Goal: Task Accomplishment & Management: Use online tool/utility

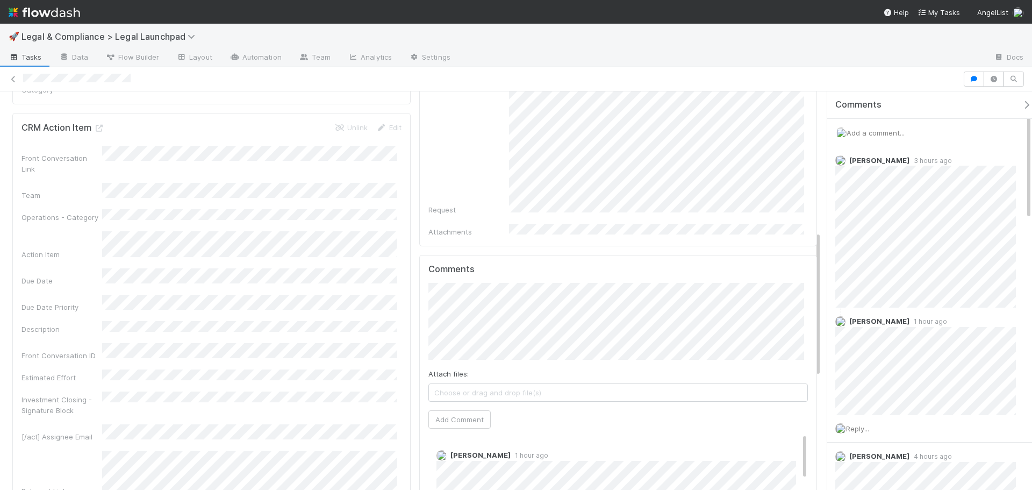
scroll to position [322, 0]
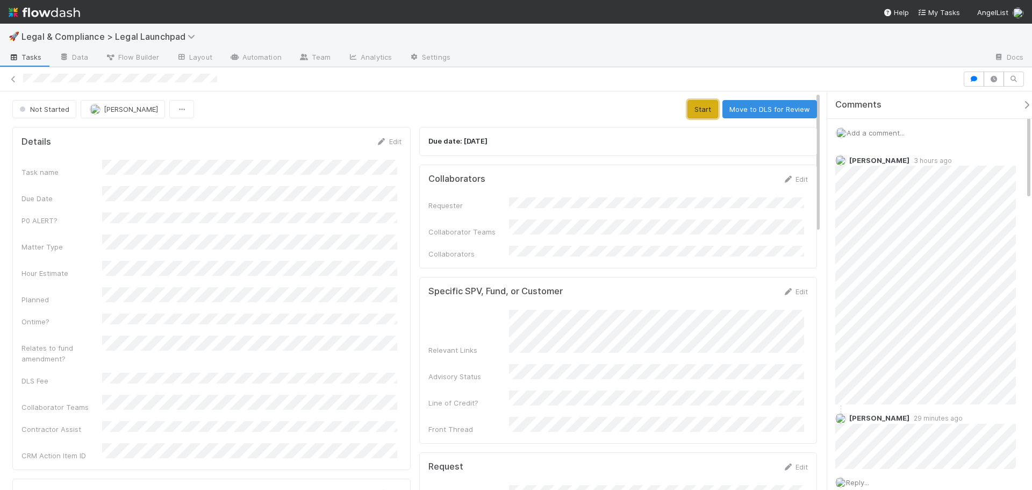
click at [690, 110] on button "Start" at bounding box center [702, 109] width 31 height 18
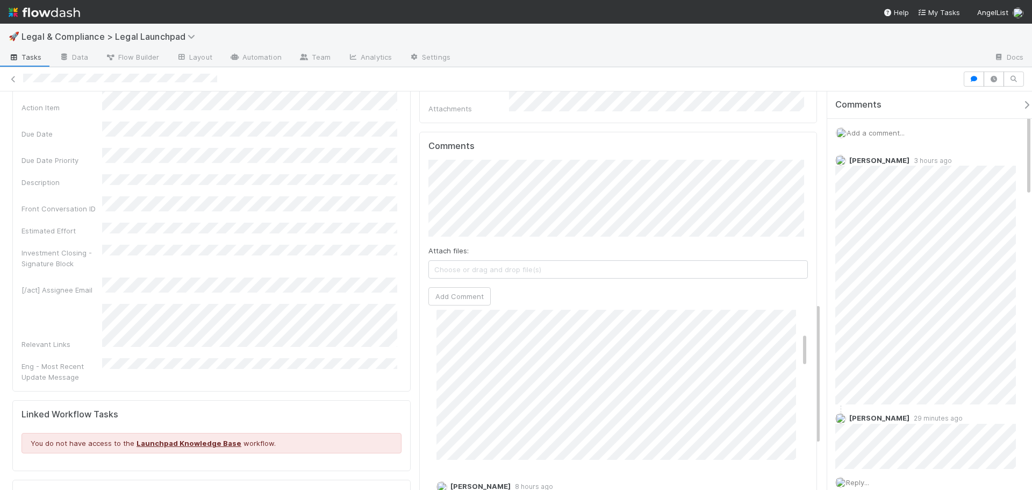
scroll to position [54, 0]
click at [453, 372] on link "Edit" at bounding box center [451, 376] width 12 height 9
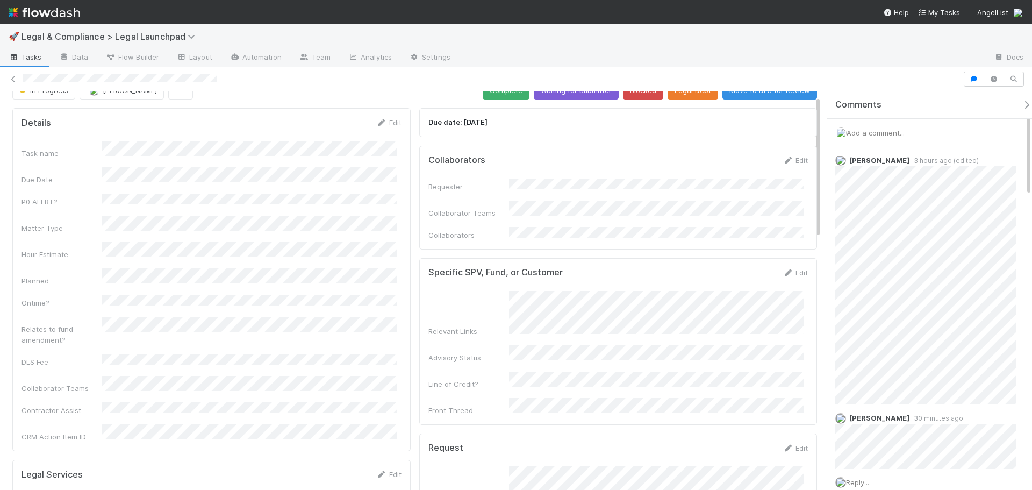
scroll to position [0, 0]
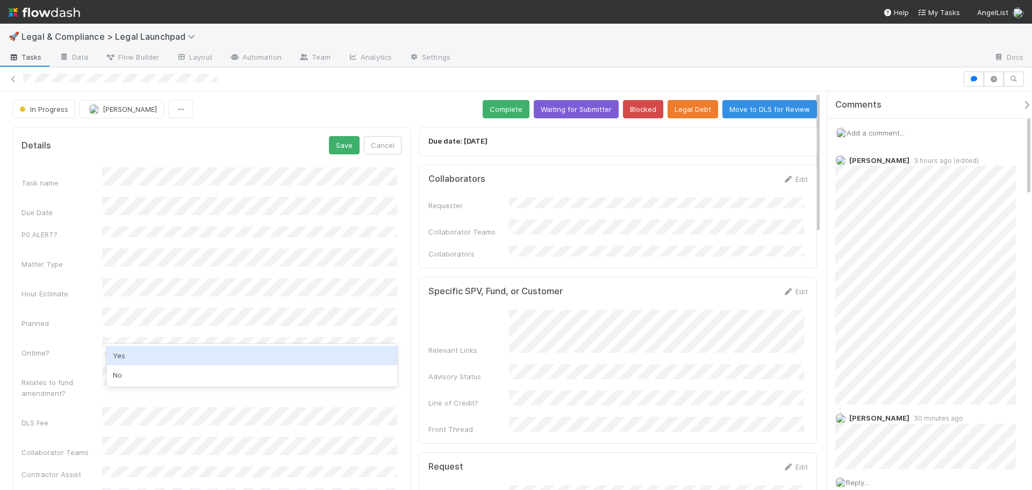
click at [141, 349] on div "Yes" at bounding box center [251, 355] width 291 height 19
drag, startPoint x: 348, startPoint y: 131, endPoint x: 346, endPoint y: 138, distance: 7.3
click at [349, 131] on div "Details Save Cancel Task name Due Date P0 ALERT? Matter Type Hour Estimate Plan…" at bounding box center [211, 322] width 398 height 391
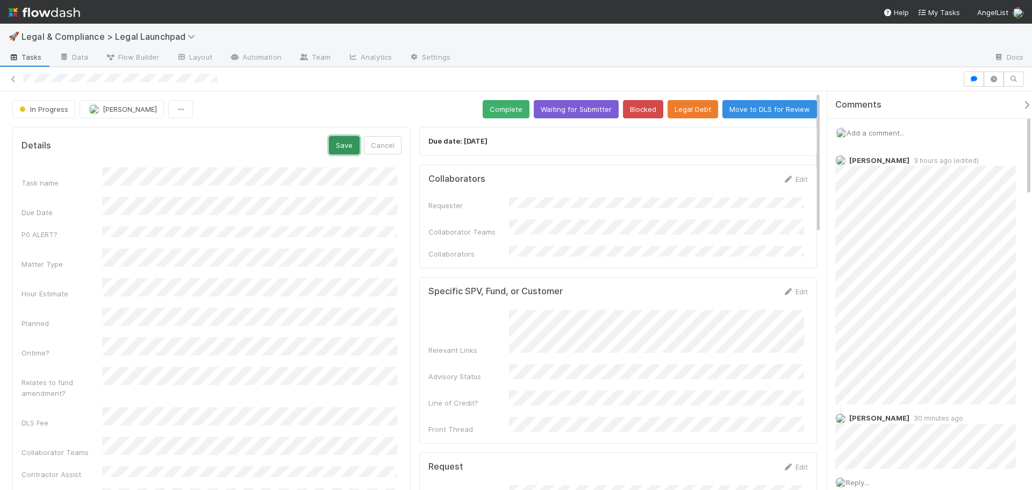
click at [346, 139] on button "Save" at bounding box center [344, 145] width 31 height 18
click at [497, 106] on button "Complete" at bounding box center [506, 109] width 47 height 18
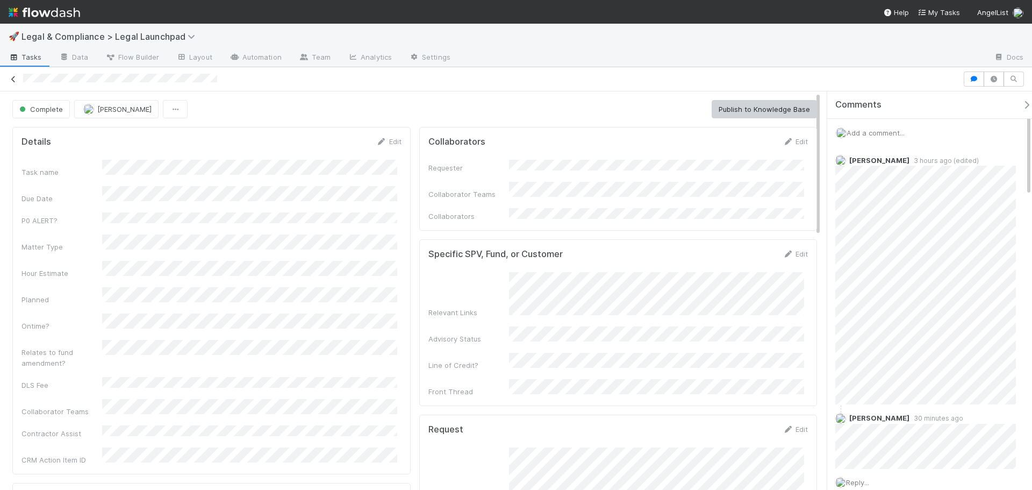
click at [12, 79] on icon at bounding box center [13, 79] width 11 height 7
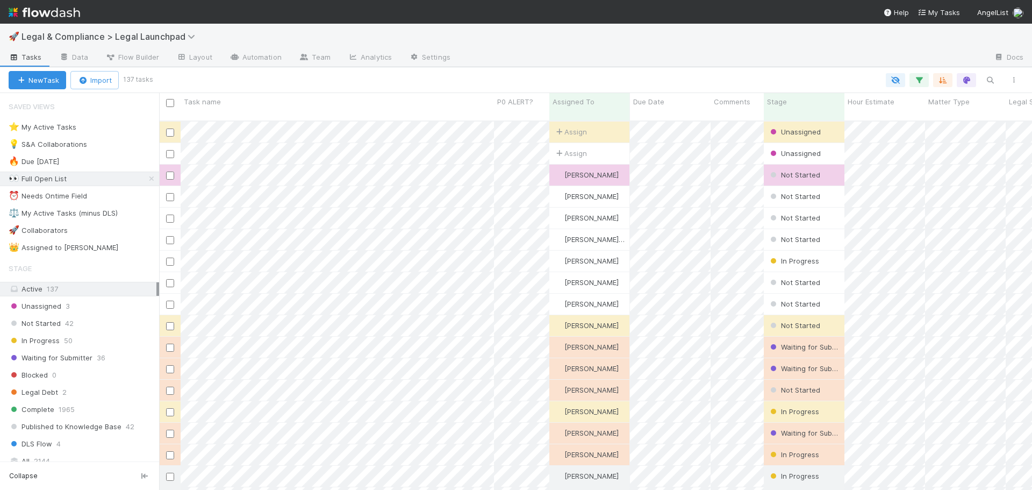
scroll to position [370, 865]
click at [104, 216] on div "⚖️ My Active Tasks (minus DLS)" at bounding box center [63, 212] width 109 height 13
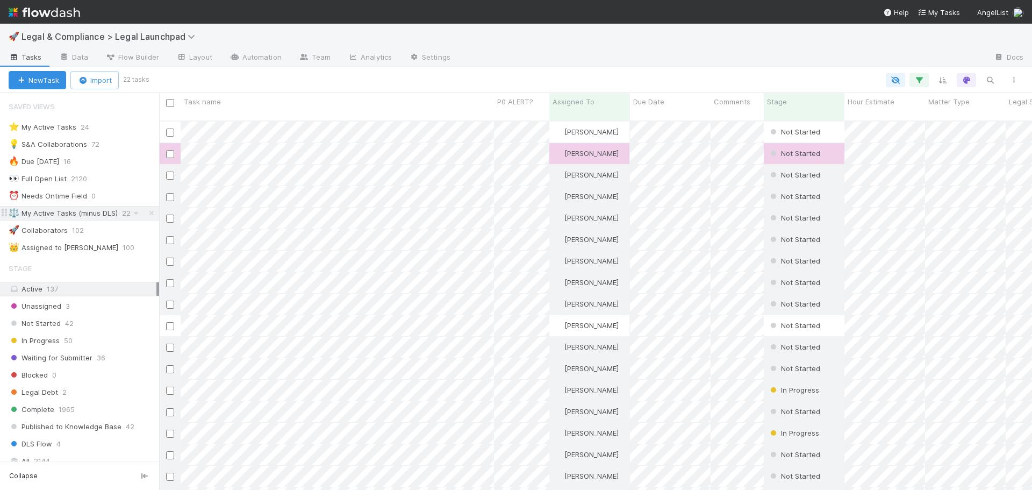
scroll to position [370, 865]
click at [153, 36] on span "Legal & Compliance > Legal Launchpad" at bounding box center [110, 36] width 179 height 11
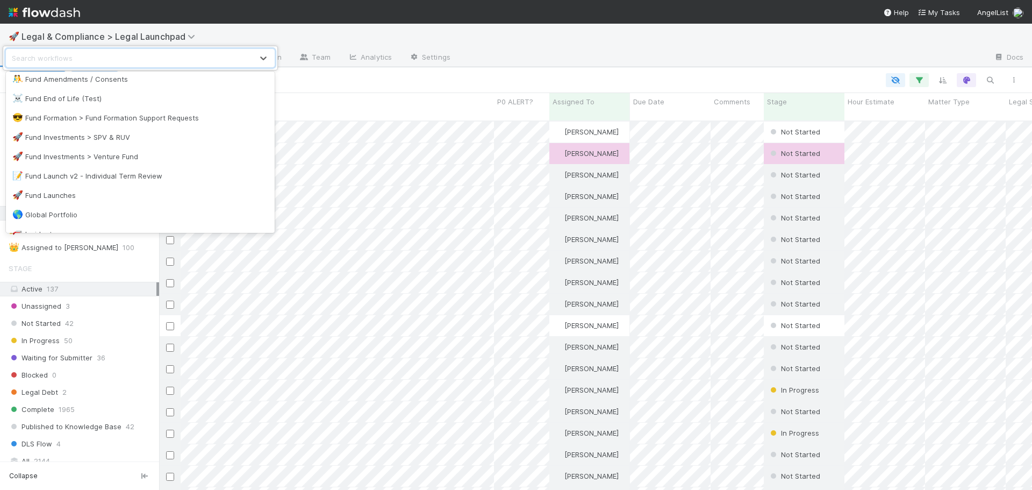
scroll to position [484, 0]
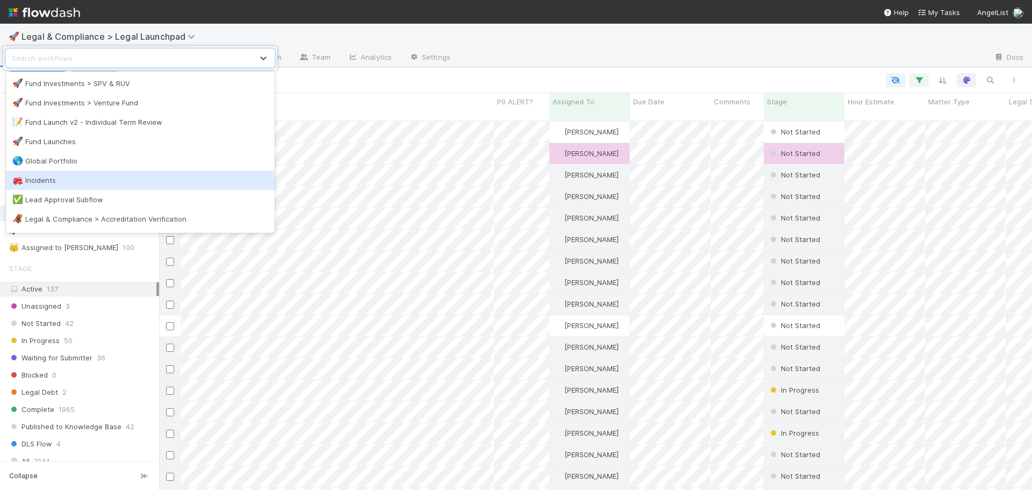
click at [135, 173] on div "🚒 Incidents" at bounding box center [140, 179] width 269 height 19
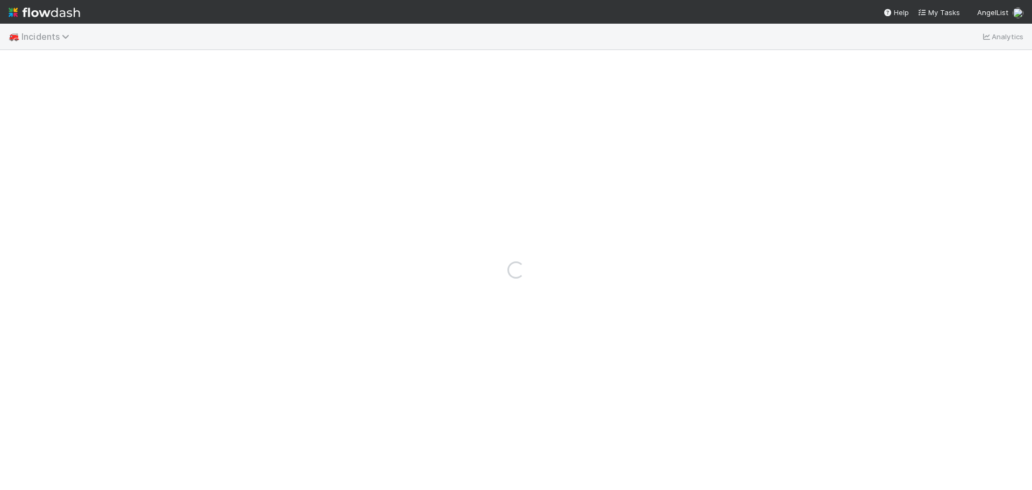
click at [58, 35] on span "Incidents" at bounding box center [47, 36] width 53 height 11
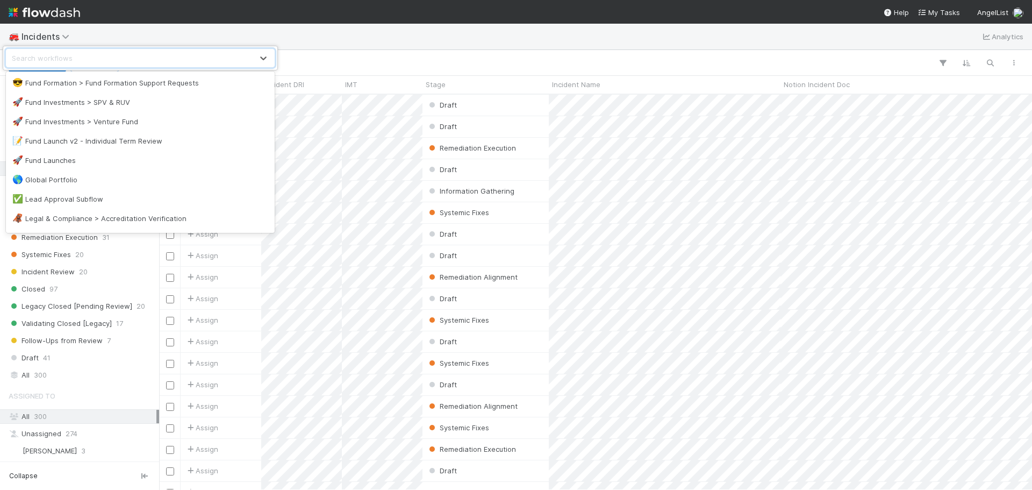
scroll to position [484, 0]
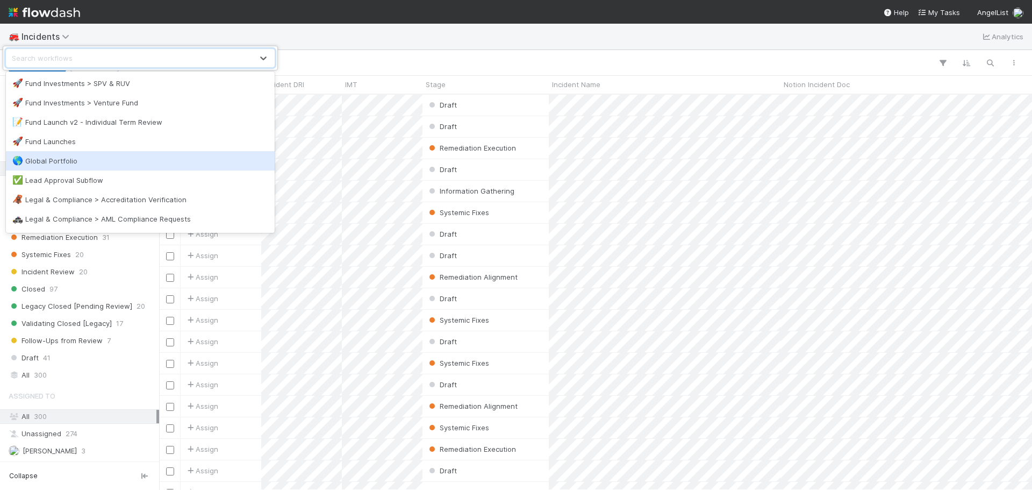
click at [111, 154] on div "🌎 Global Portfolio" at bounding box center [140, 160] width 269 height 19
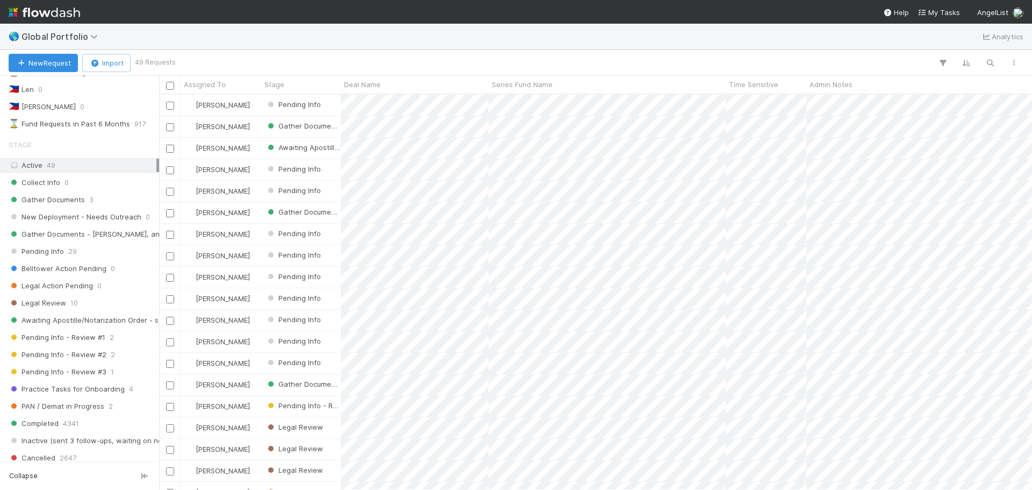
scroll to position [269, 0]
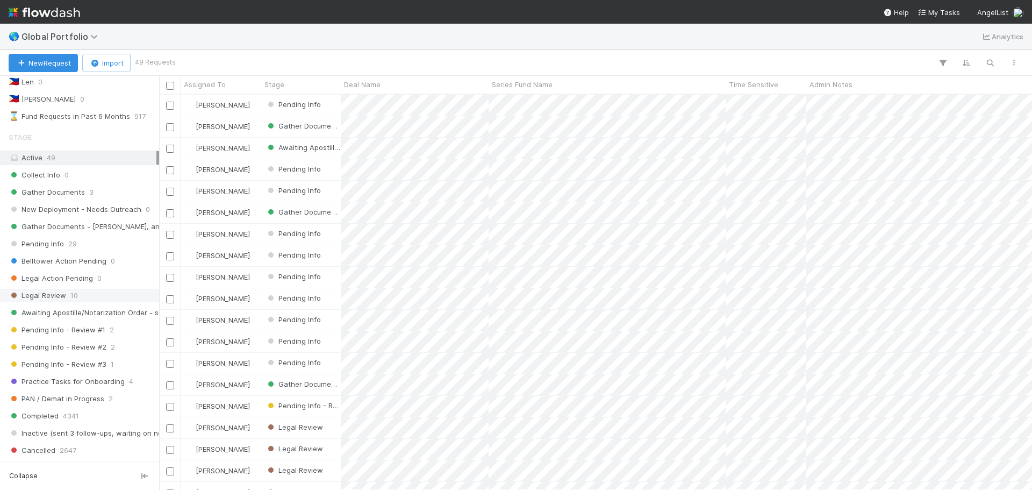
click at [95, 294] on div "Legal Review 10" at bounding box center [83, 295] width 148 height 13
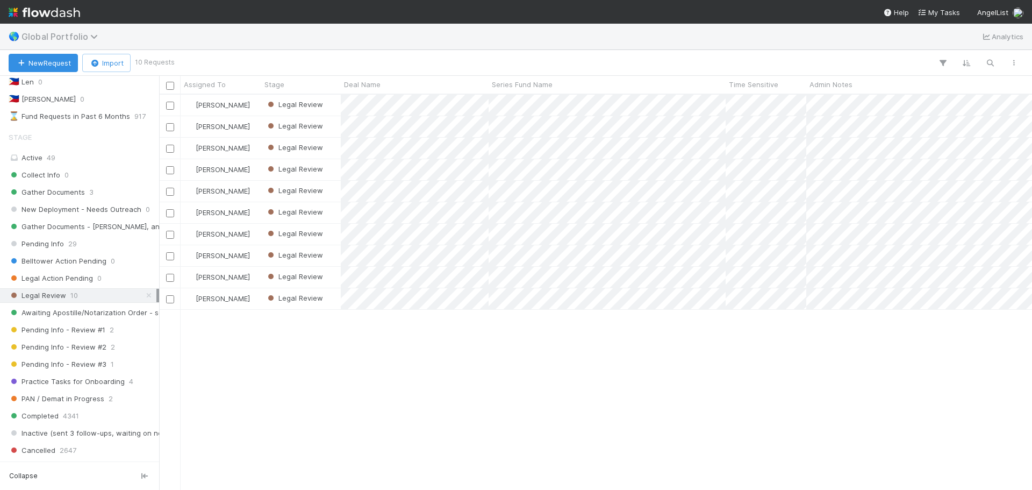
click at [62, 38] on span "Global Portfolio" at bounding box center [62, 36] width 82 height 11
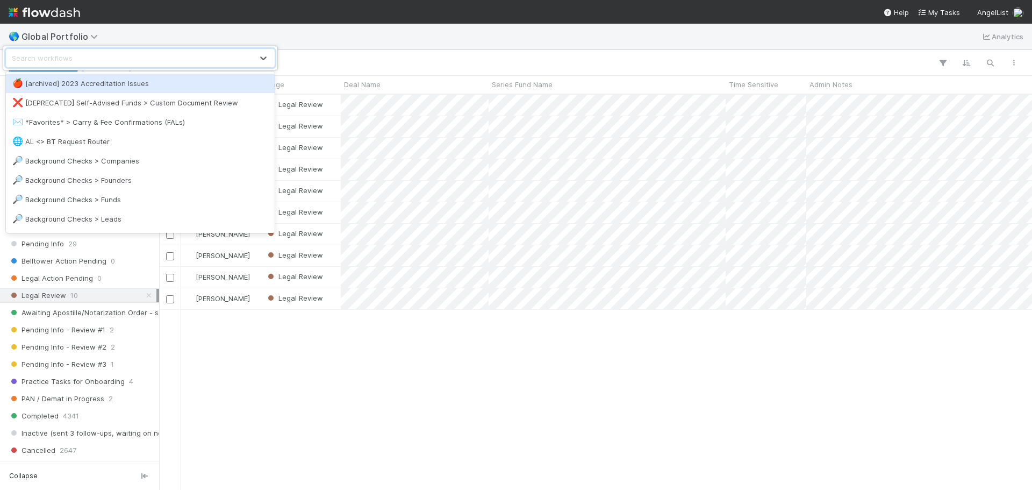
click at [114, 29] on div "option [archived] 2023 Accreditation Issues focused, 1 of 53. 53 results availa…" at bounding box center [516, 245] width 1032 height 490
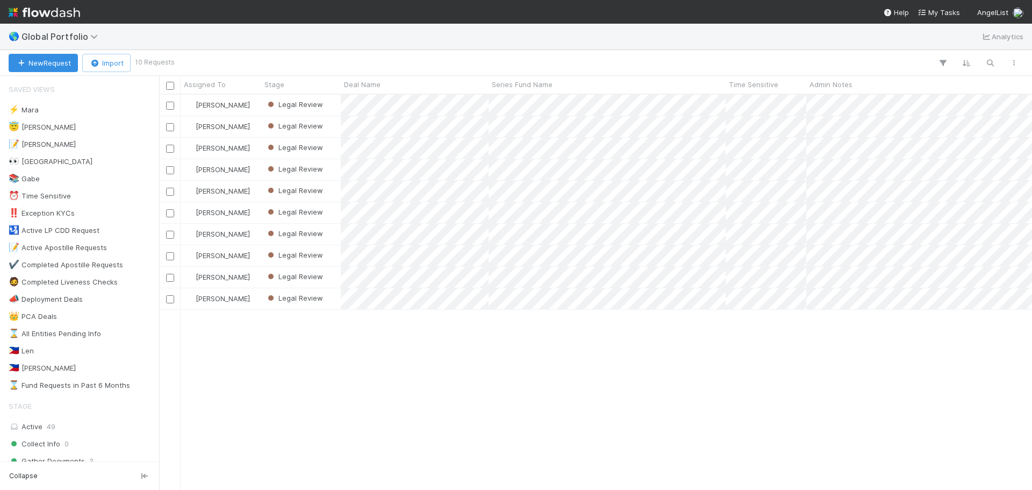
scroll to position [387, 865]
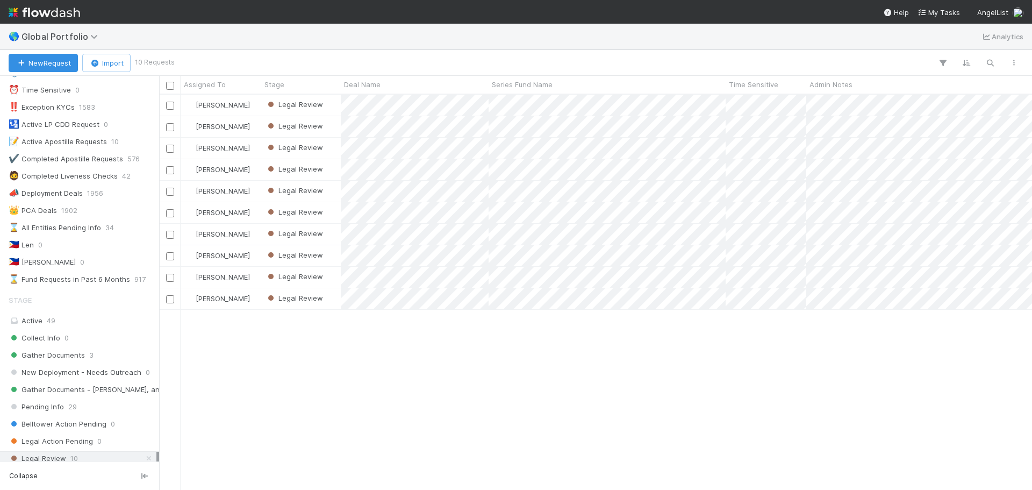
scroll to position [161, 0]
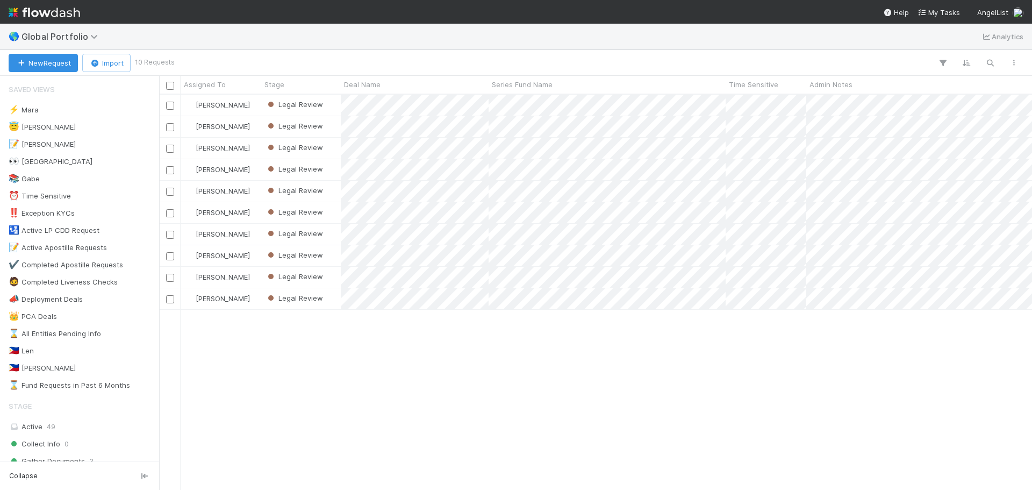
scroll to position [387, 865]
click at [129, 39] on div "🌎 Global Portfolio Analytics" at bounding box center [516, 37] width 1032 height 26
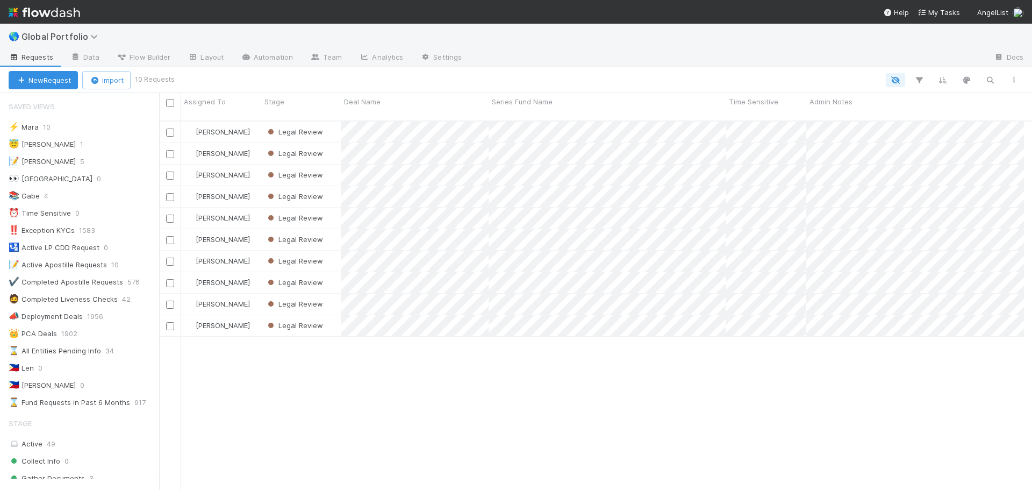
scroll to position [387, 857]
click at [329, 58] on link "Team" at bounding box center [326, 57] width 49 height 17
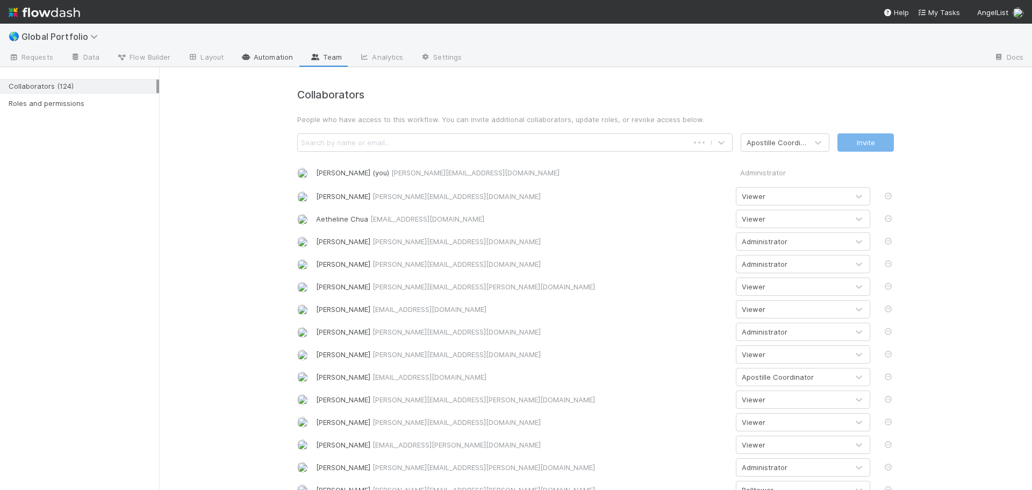
click at [268, 59] on link "Automation" at bounding box center [266, 57] width 69 height 17
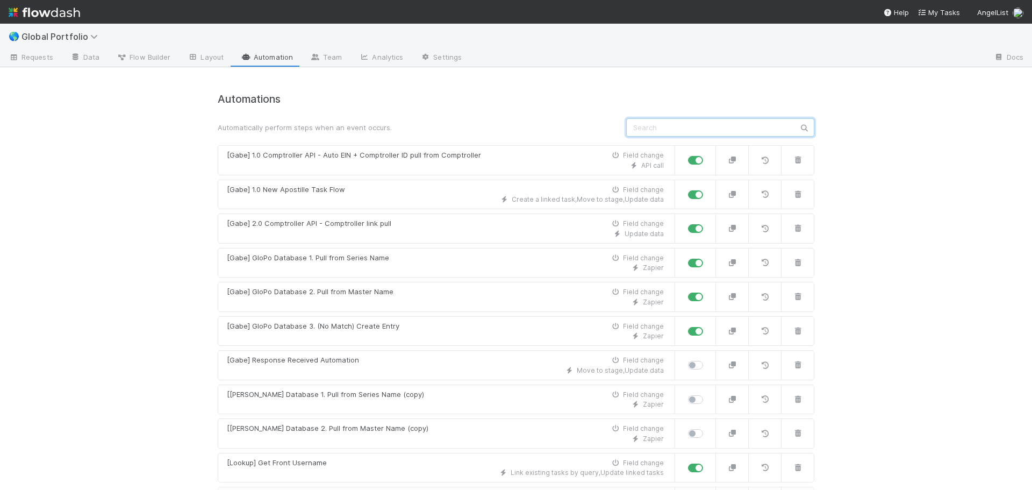
click at [661, 126] on input "text" at bounding box center [720, 127] width 188 height 18
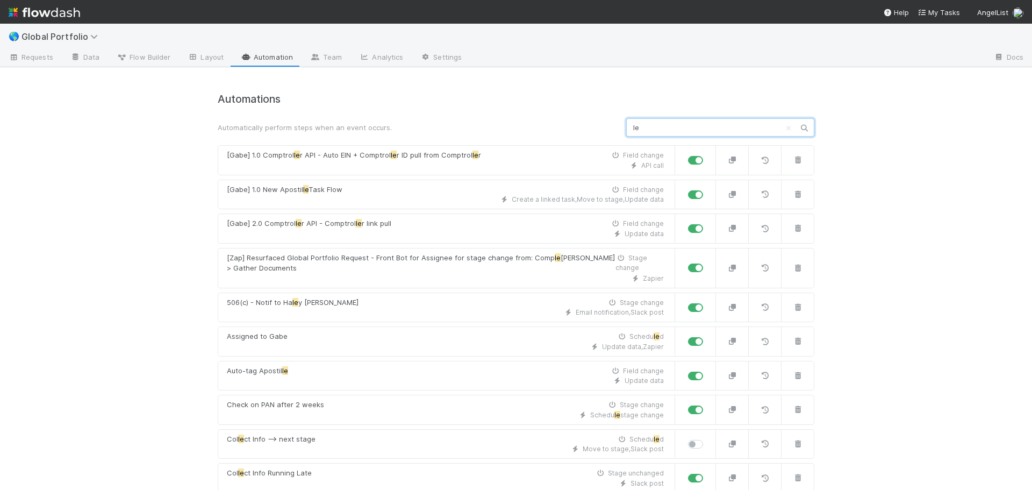
type input "l"
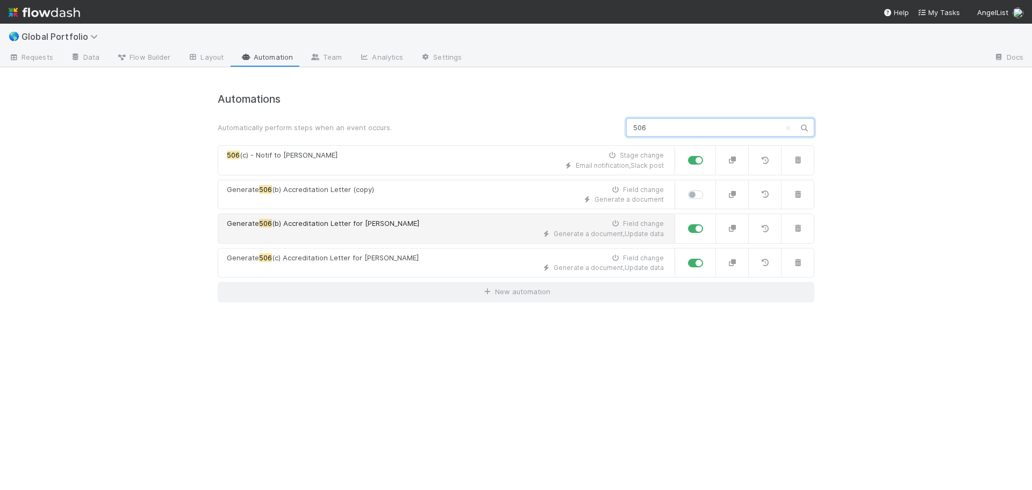
type input "506"
click at [462, 224] on div "Generate 506 (b) Accreditation Letter for Emmett Field change" at bounding box center [445, 223] width 437 height 11
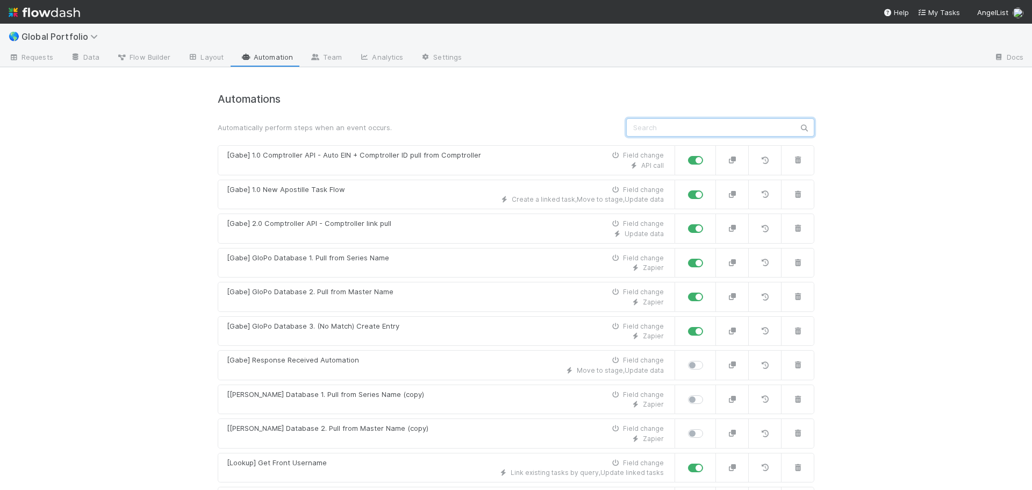
click at [644, 123] on input "text" at bounding box center [720, 127] width 188 height 18
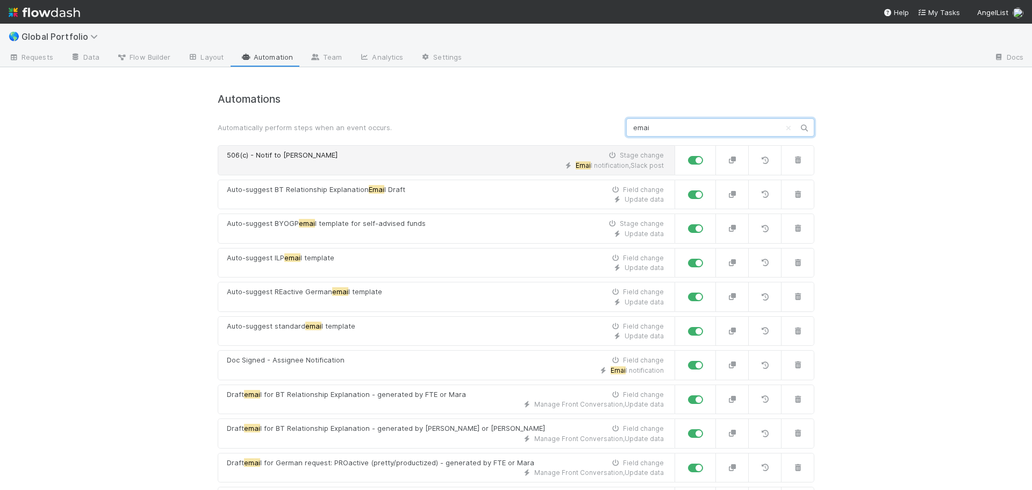
type input "emai"
click at [489, 158] on div "506(c) - Notif to Haley O'Brien Stage change" at bounding box center [445, 155] width 437 height 11
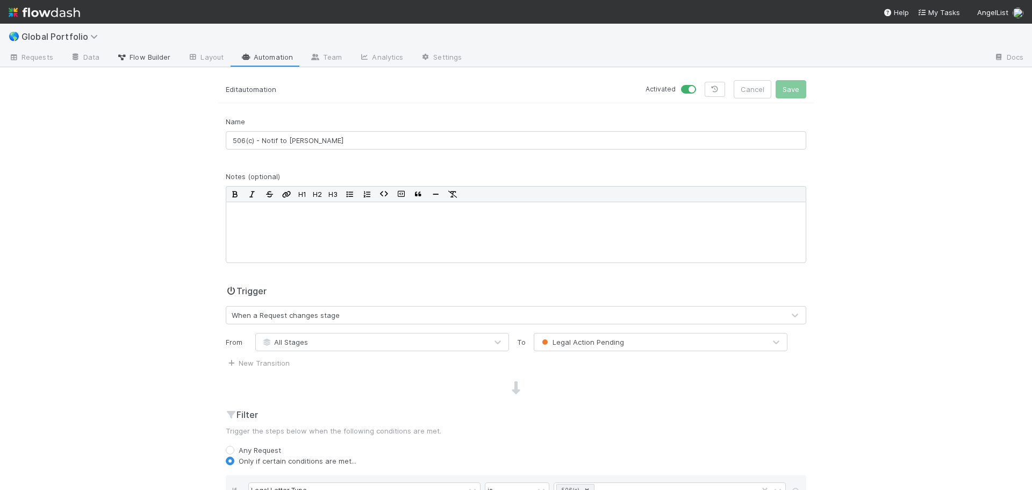
click at [129, 56] on span "Flow Builder" at bounding box center [144, 57] width 54 height 11
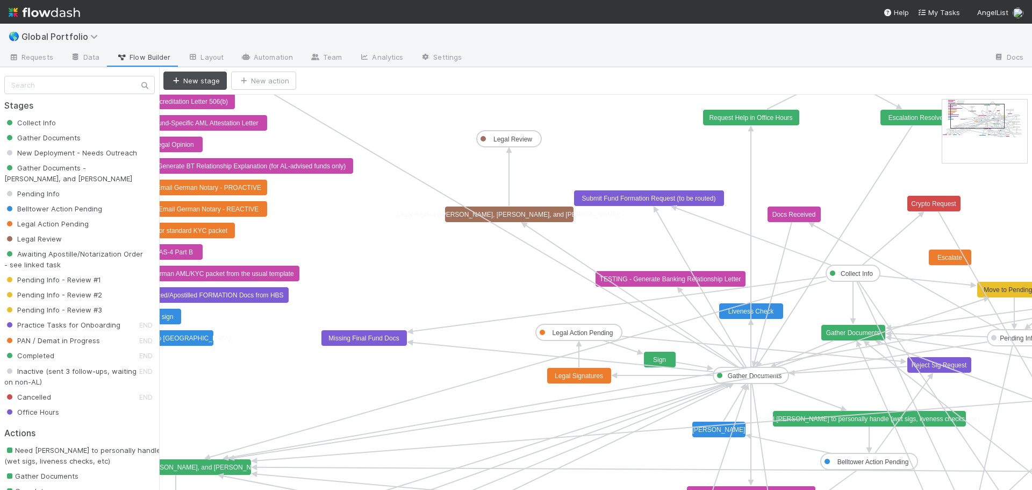
click at [83, 224] on span "Legal Action Pending" at bounding box center [46, 223] width 84 height 9
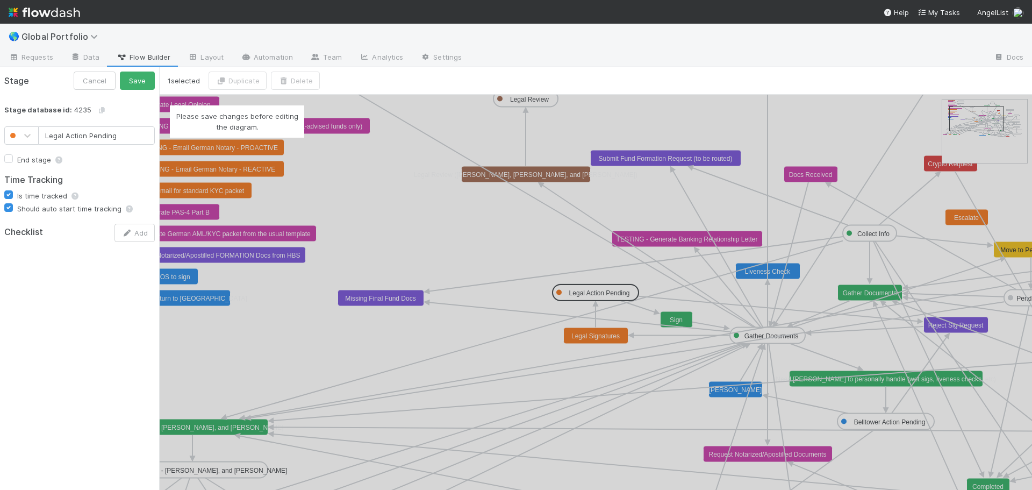
type input "Legal Action Pending"
click at [532, 242] on div "Please save changes before editing the diagram." at bounding box center [595, 292] width 873 height 395
click at [544, 242] on div "Please save changes before editing the diagram." at bounding box center [595, 292] width 873 height 395
click at [604, 291] on div "Please save changes before editing the diagram." at bounding box center [595, 292] width 873 height 395
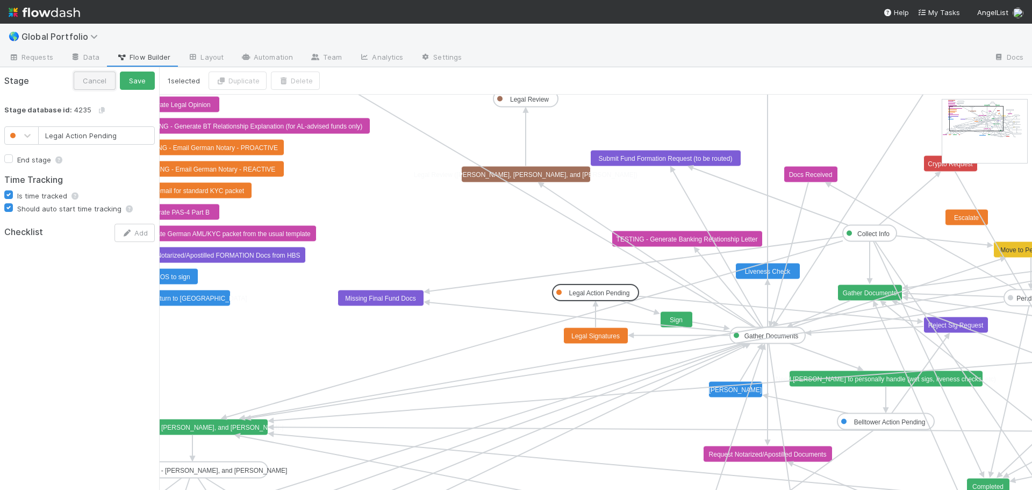
click at [86, 87] on button "Cancel" at bounding box center [95, 80] width 42 height 18
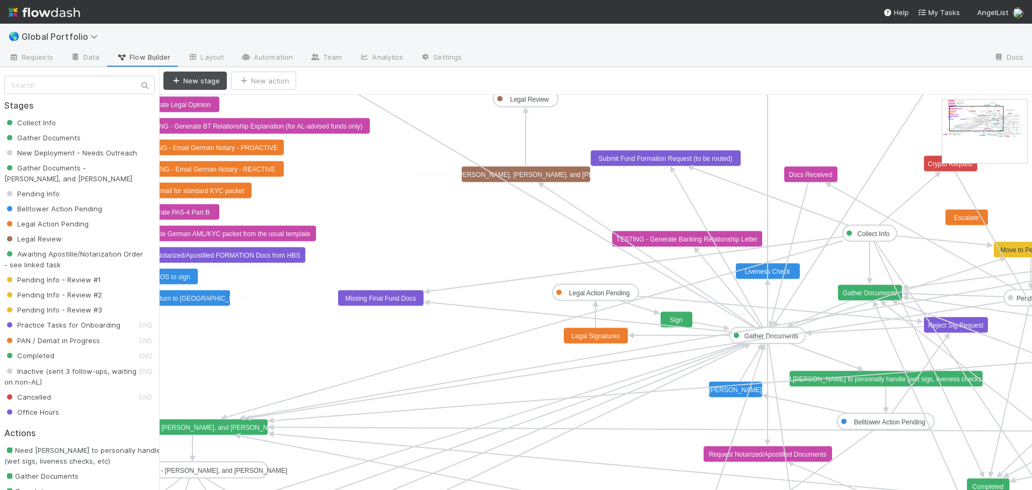
click at [571, 293] on text "Legal Action Pending" at bounding box center [599, 293] width 61 height 8
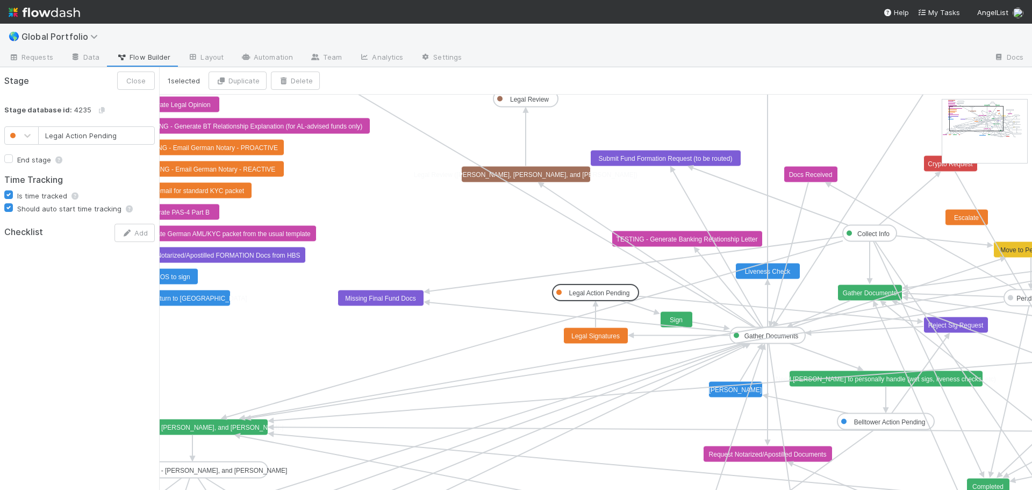
click at [586, 334] on text "Legal Signatures" at bounding box center [595, 336] width 48 height 8
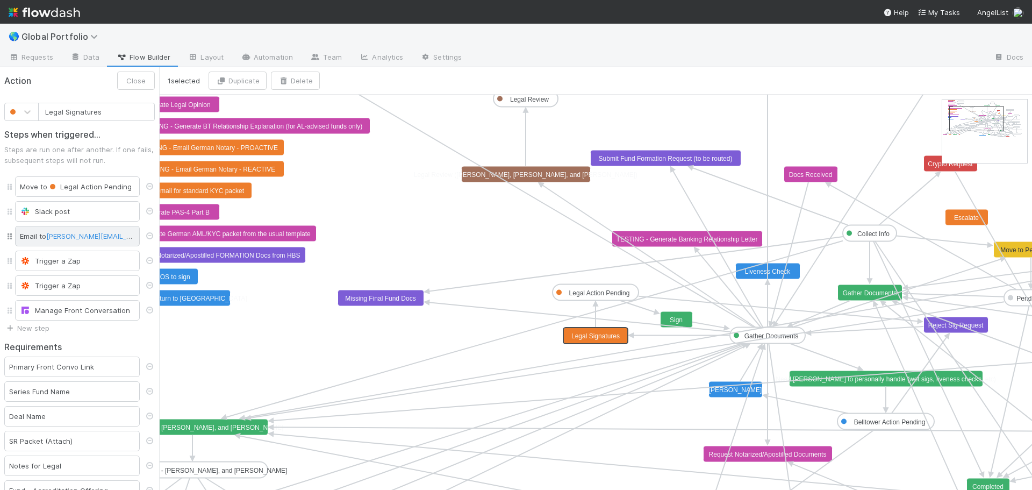
click at [32, 235] on div "Email to [PERSON_NAME][EMAIL_ADDRESS][DOMAIN_NAME]" at bounding box center [77, 236] width 125 height 20
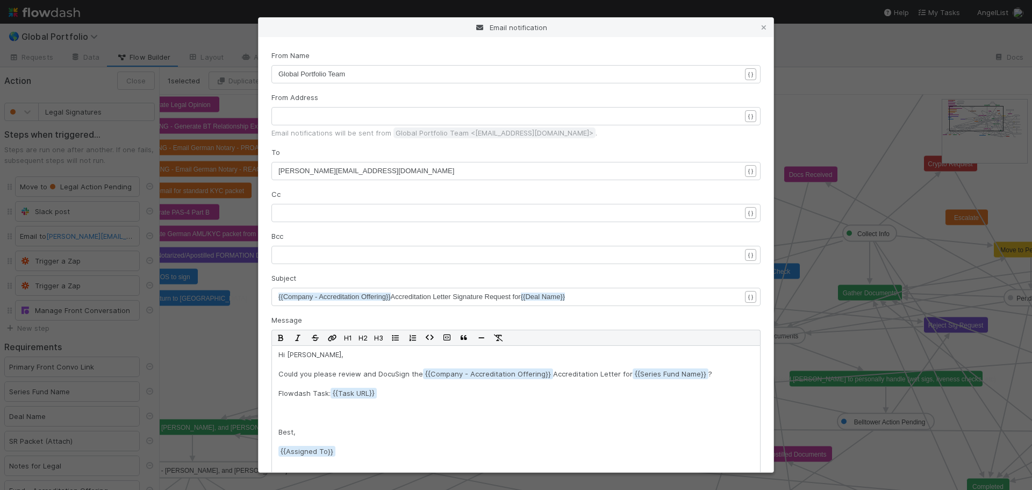
click at [762, 26] on icon at bounding box center [763, 27] width 11 height 7
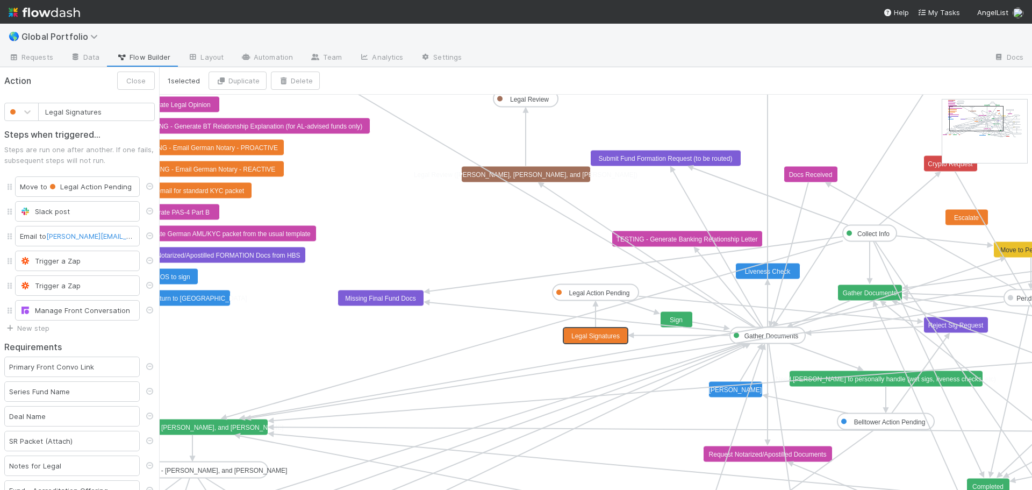
click at [607, 338] on text "Legal Signatures" at bounding box center [595, 336] width 48 height 8
click at [39, 240] on div "Email to [PERSON_NAME][EMAIL_ADDRESS][DOMAIN_NAME]" at bounding box center [77, 236] width 125 height 20
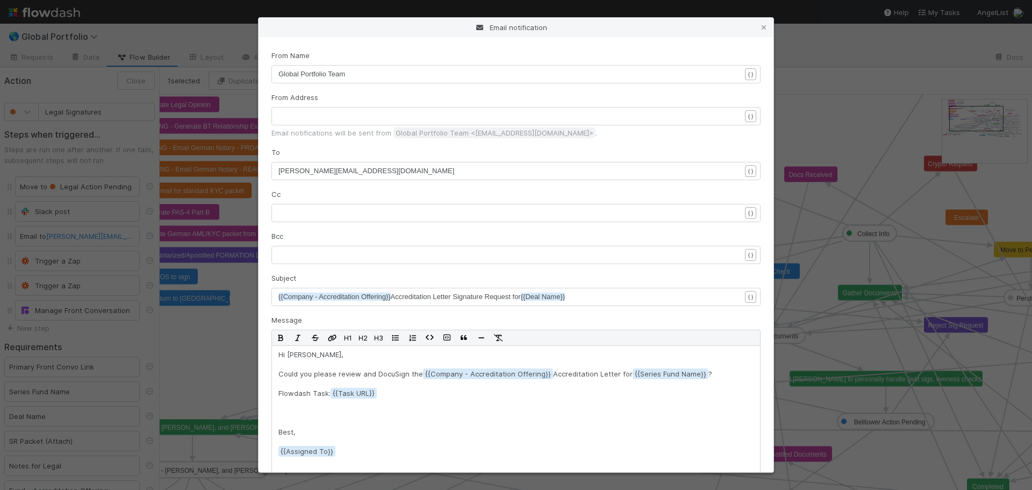
scroll to position [3, 0]
click at [372, 166] on pre "[PERSON_NAME][EMAIL_ADDRESS][DOMAIN_NAME]" at bounding box center [513, 171] width 470 height 11
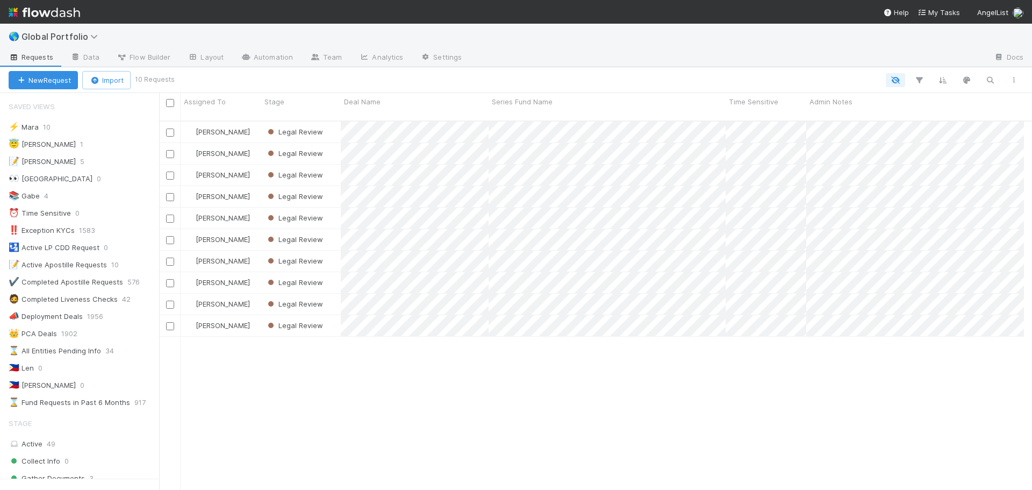
scroll to position [387, 857]
click at [261, 55] on link "Automation" at bounding box center [266, 57] width 69 height 17
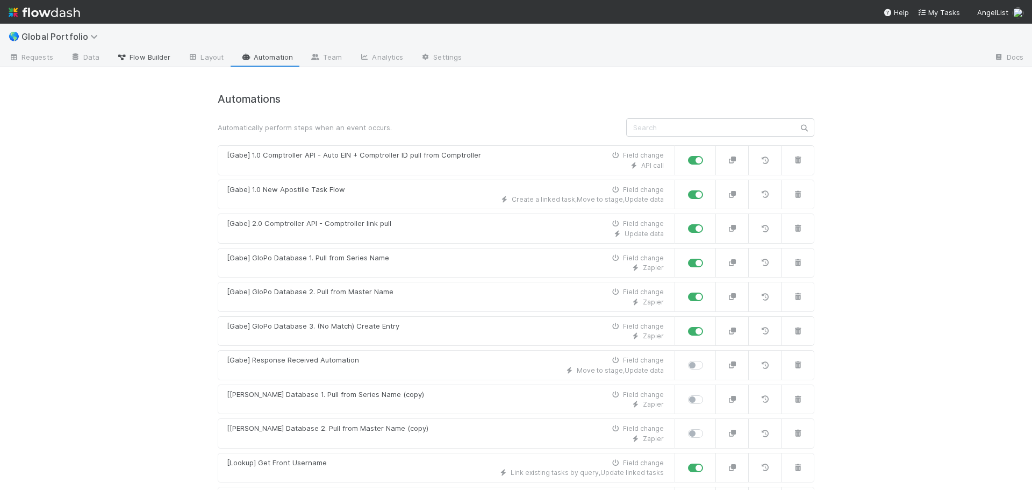
click at [135, 60] on span "Flow Builder" at bounding box center [144, 57] width 54 height 11
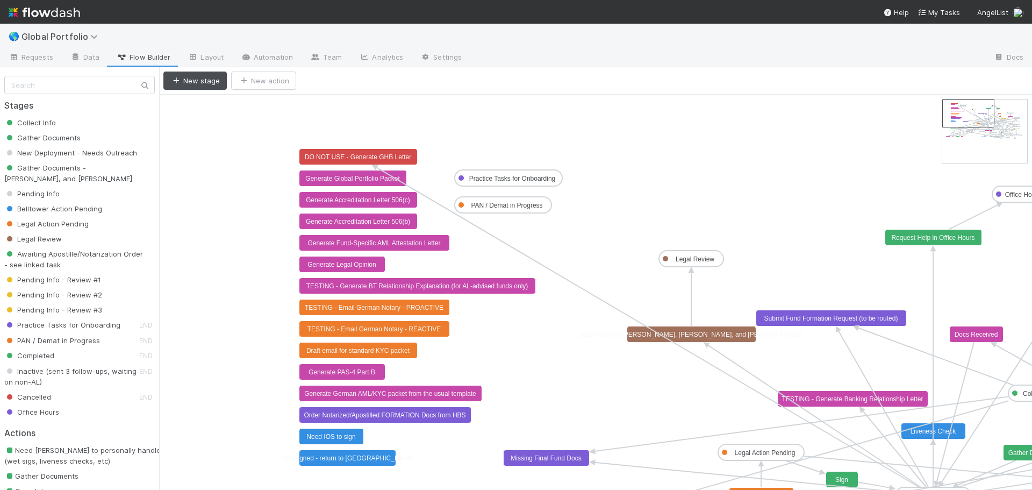
click at [627, 156] on icon "Collect Info Gather Documents New Deployment - Needs Outreach Gather Documents …" at bounding box center [828, 425] width 1338 height 661
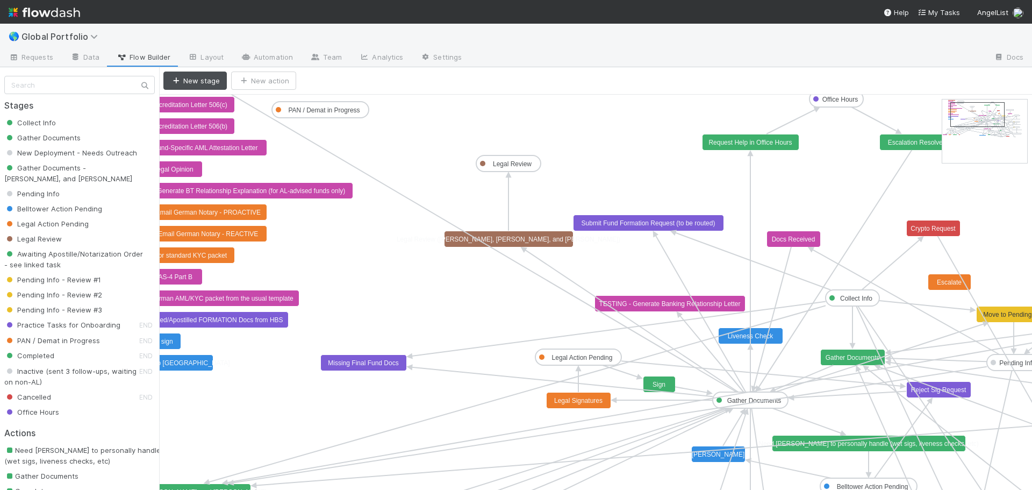
click at [53, 219] on span "Legal Action Pending" at bounding box center [46, 223] width 84 height 9
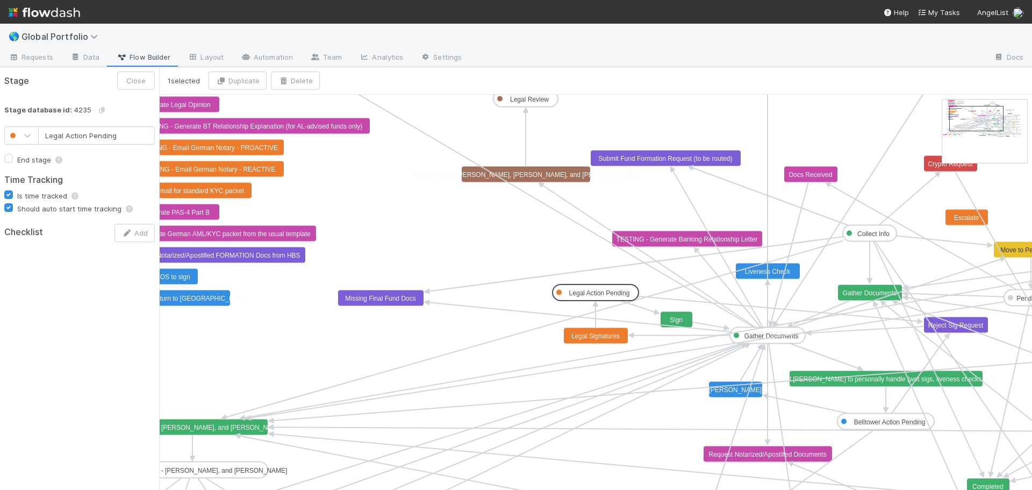
click at [580, 294] on text "Legal Action Pending" at bounding box center [599, 293] width 61 height 8
click at [588, 336] on text "Legal Signatures" at bounding box center [595, 336] width 48 height 8
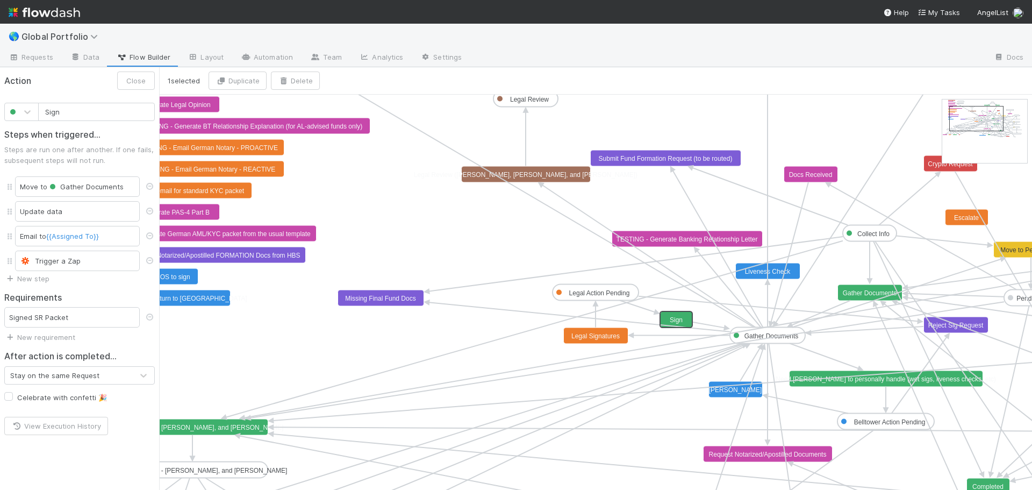
click at [677, 320] on text "Sign" at bounding box center [676, 320] width 13 height 8
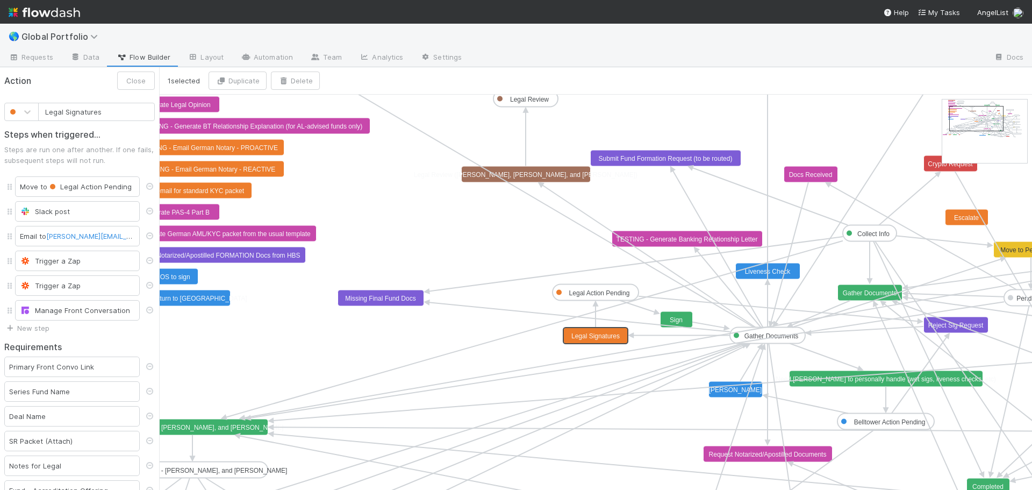
click at [601, 334] on text "Legal Signatures" at bounding box center [595, 336] width 48 height 8
type input "Legal Signatures"
click at [86, 77] on button "Cancel" at bounding box center [95, 80] width 42 height 18
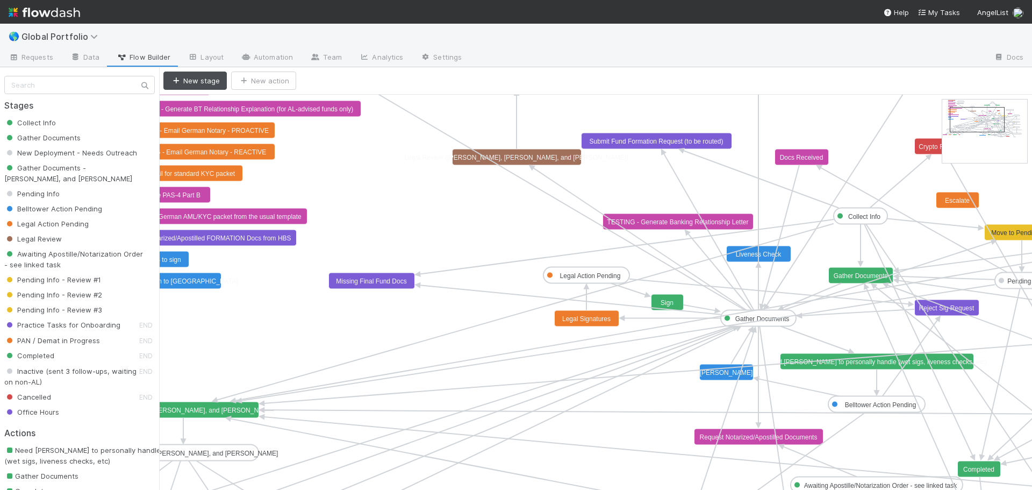
click at [590, 320] on text "Legal Signatures" at bounding box center [586, 319] width 48 height 8
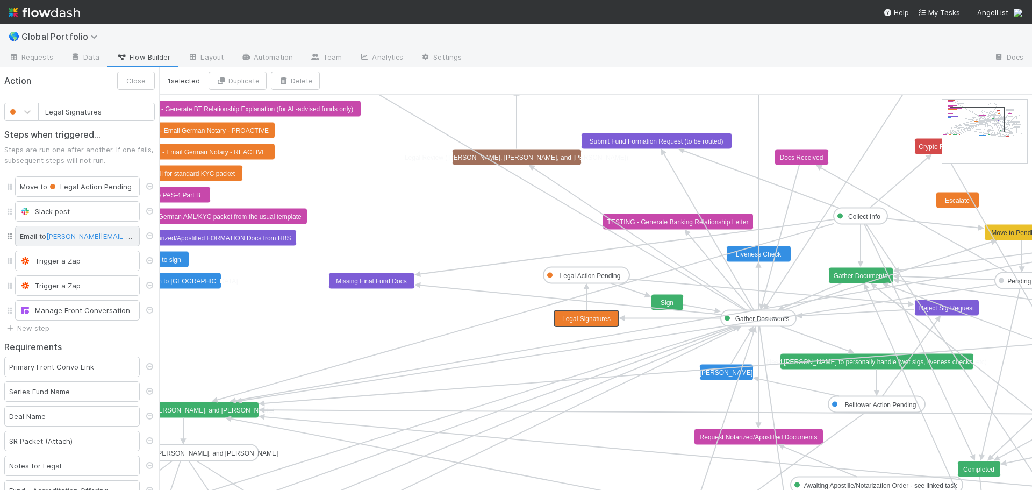
click at [38, 236] on div "Email to [PERSON_NAME][EMAIL_ADDRESS][DOMAIN_NAME]" at bounding box center [77, 236] width 125 height 20
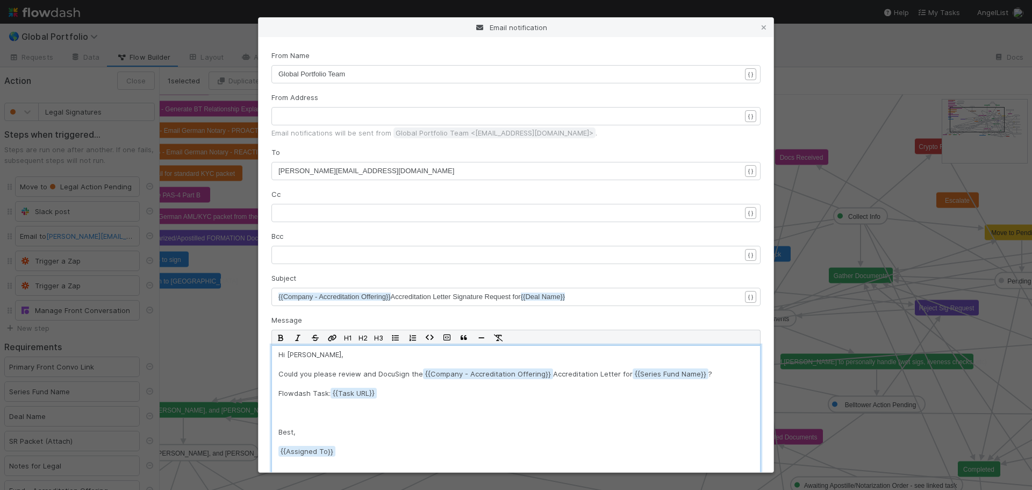
click at [334, 351] on p "Hi [PERSON_NAME]," at bounding box center [515, 354] width 475 height 11
click at [387, 167] on pre "[PERSON_NAME][EMAIL_ADDRESS][DOMAIN_NAME]" at bounding box center [513, 171] width 470 height 11
click at [401, 170] on pre "[PERSON_NAME][EMAIL_ADDRESS][DOMAIN_NAME]" at bounding box center [513, 171] width 470 height 11
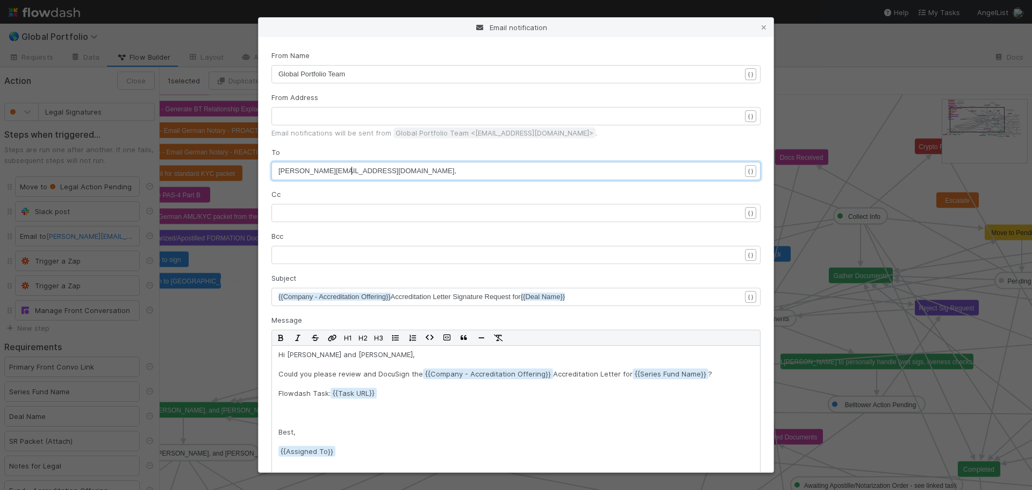
type textarea ","
paste textarea
click at [354, 169] on span "[PERSON_NAME][EMAIL_ADDRESS][DOMAIN_NAME], [PERSON_NAME][DOMAIN_NAME][EMAIL_ADD…" at bounding box center [512, 171] width 469 height 8
click at [482, 152] on div "To xxxxxxxxxx [PERSON_NAME][EMAIL_ADDRESS][DOMAIN_NAME], [PERSON_NAME][DOMAIN_N…" at bounding box center [515, 163] width 489 height 33
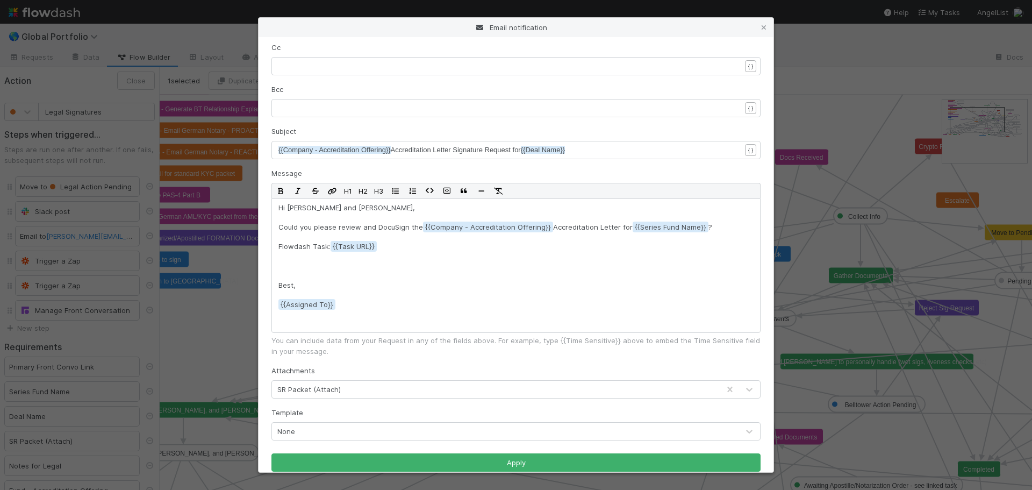
scroll to position [159, 0]
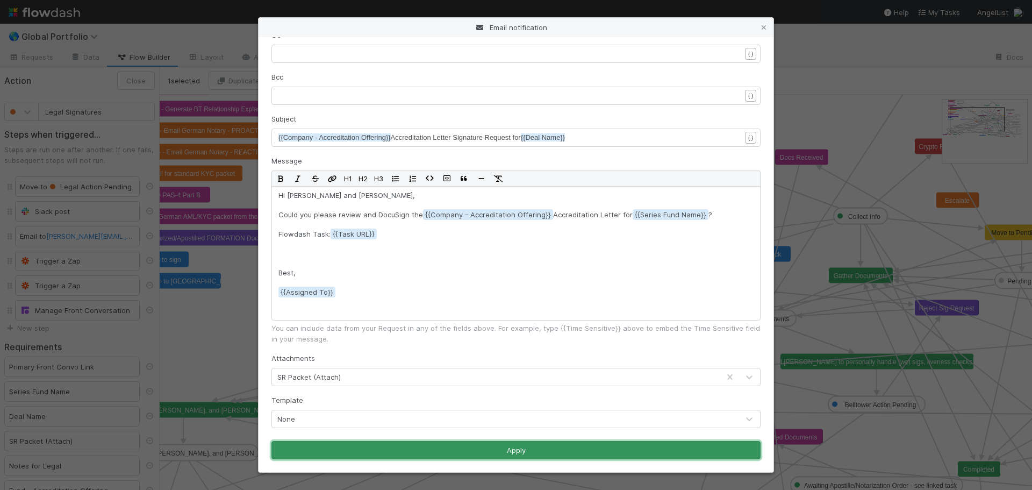
click at [470, 448] on button "Apply" at bounding box center [515, 450] width 489 height 18
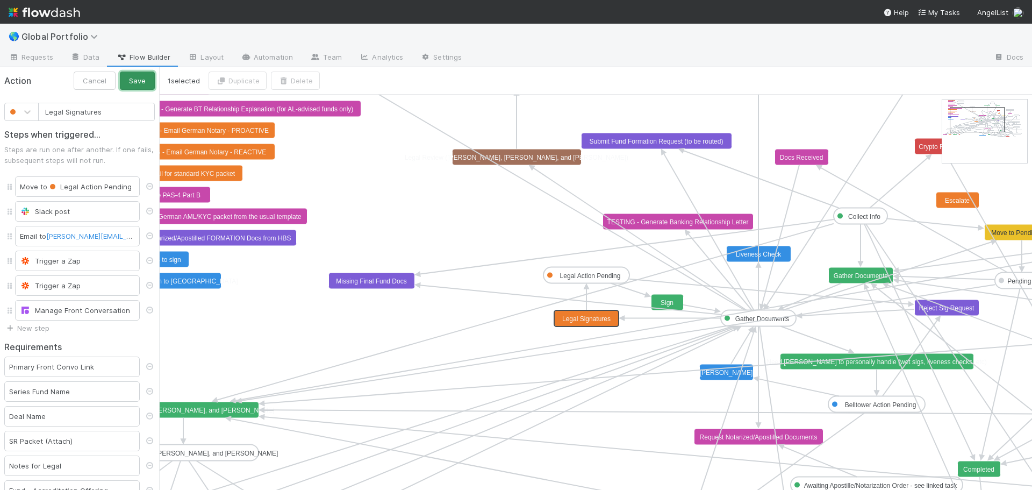
click at [123, 80] on button "Save" at bounding box center [137, 80] width 35 height 18
click at [540, 50] on div at bounding box center [727, 57] width 514 height 17
click at [35, 52] on span "Requests" at bounding box center [31, 57] width 45 height 11
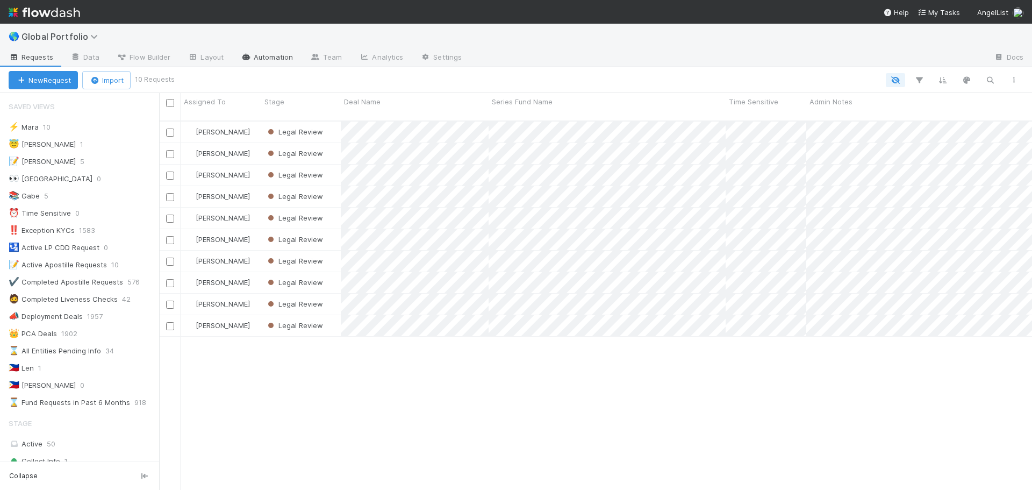
click at [289, 56] on link "Automation" at bounding box center [266, 57] width 69 height 17
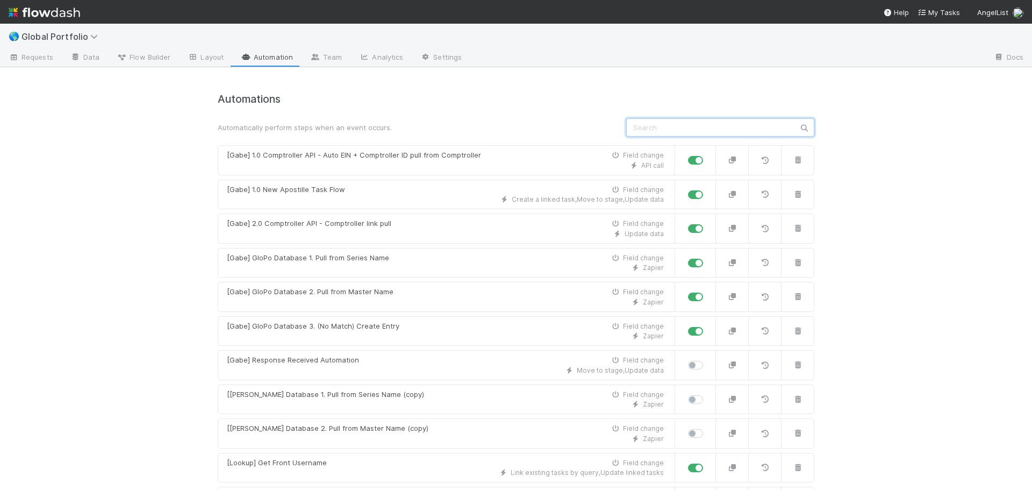
click at [688, 125] on input "text" at bounding box center [720, 127] width 188 height 18
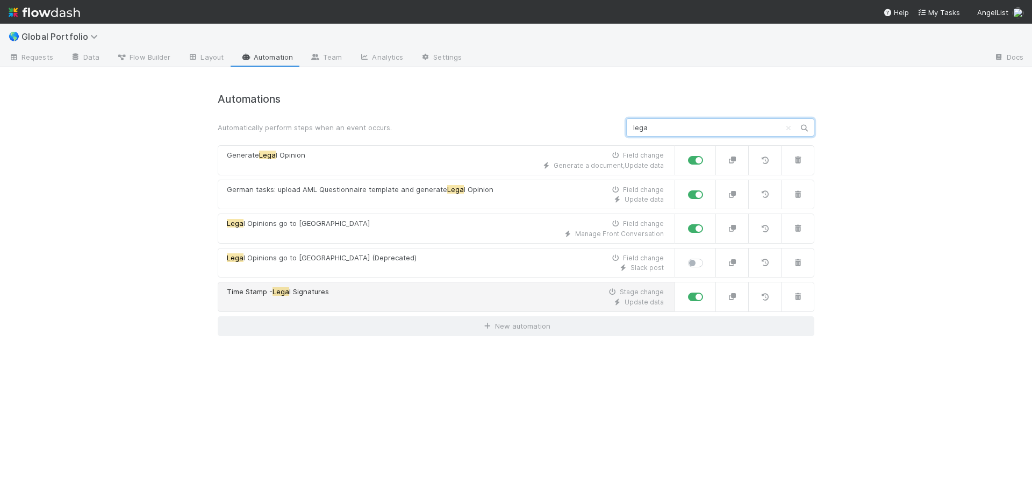
type input "lega"
click at [469, 292] on div "Time Stamp - Lega l Signatures Stage change" at bounding box center [445, 291] width 437 height 11
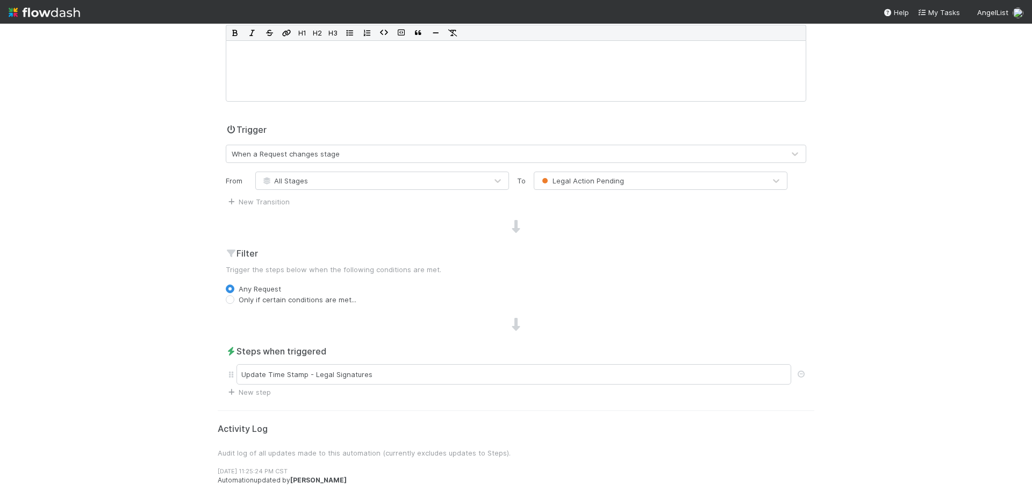
scroll to position [211, 0]
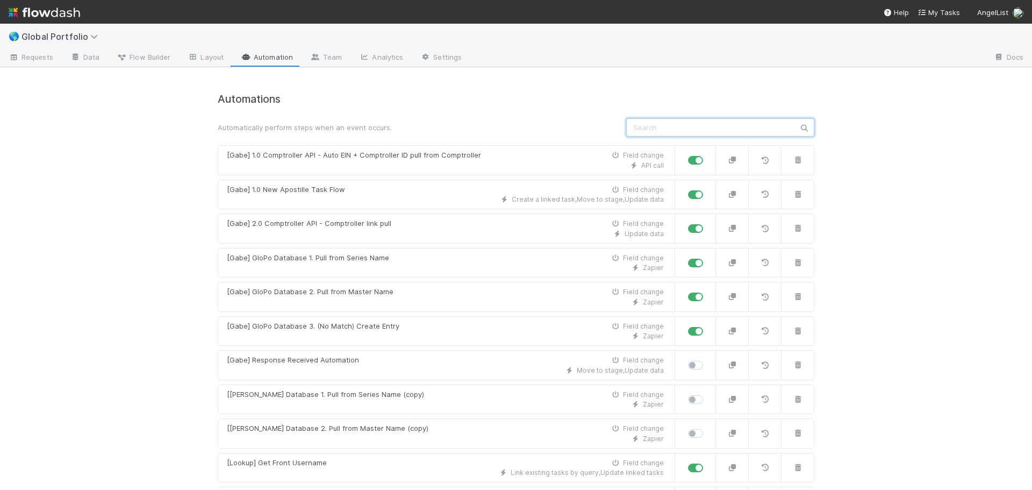
click at [651, 126] on input "text" at bounding box center [720, 127] width 188 height 18
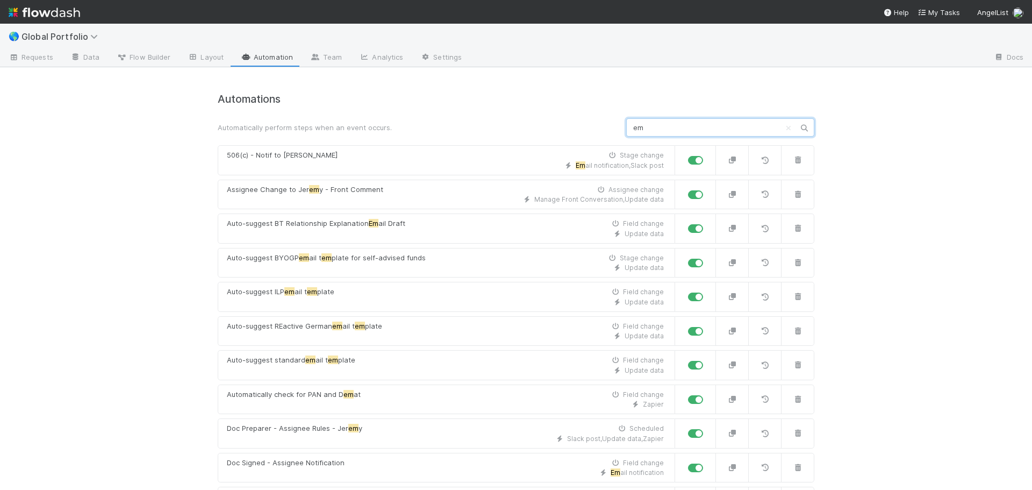
type input "e"
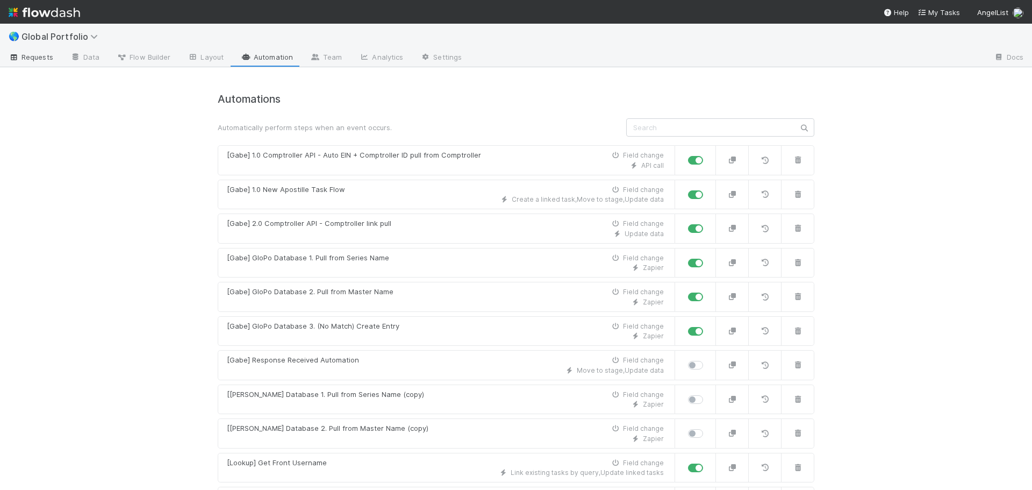
click at [38, 57] on span "Requests" at bounding box center [31, 57] width 45 height 11
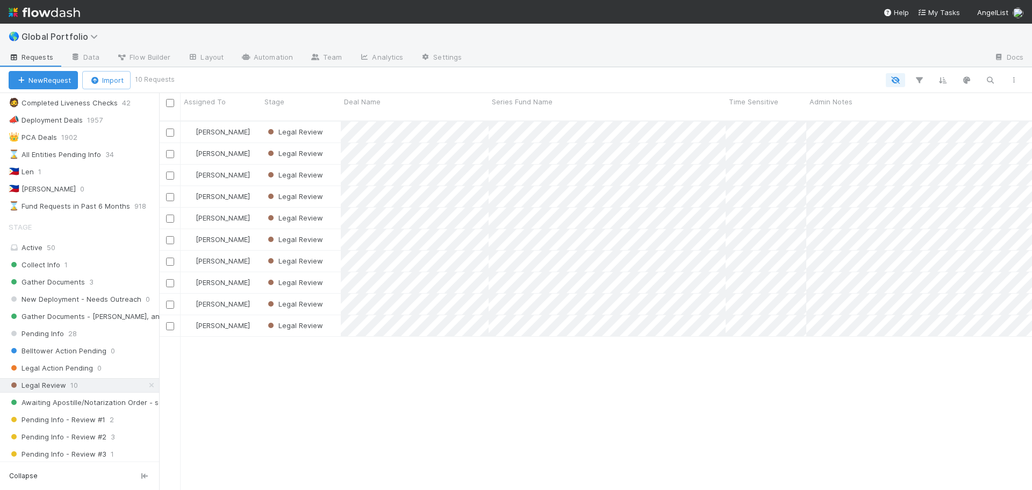
scroll to position [215, 0]
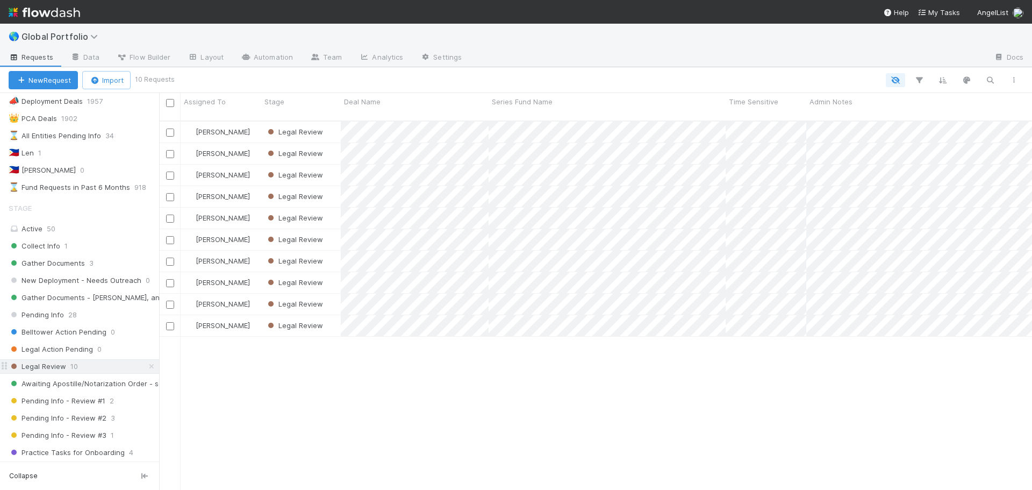
click at [107, 369] on div "Legal Review 10" at bounding box center [84, 366] width 150 height 13
click at [112, 352] on div "Legal Action Pending 0" at bounding box center [84, 348] width 150 height 13
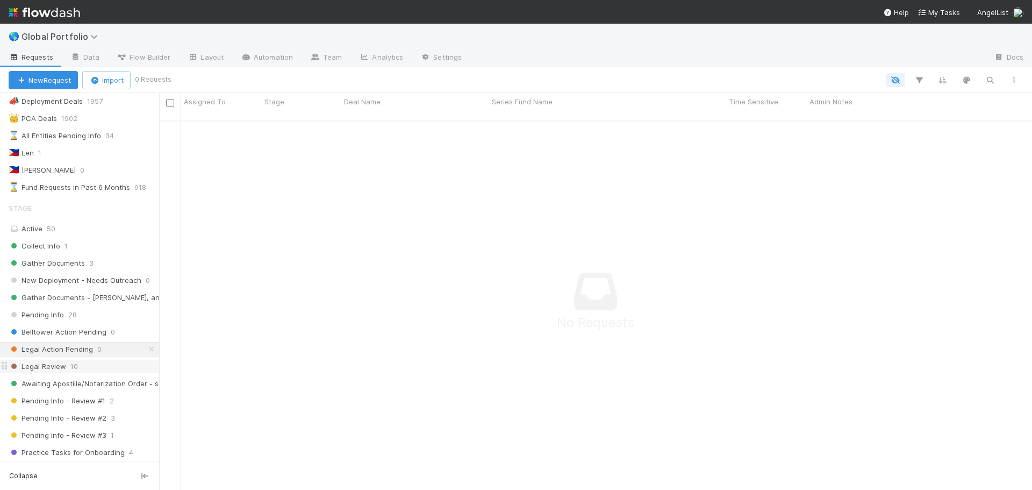
scroll to position [362, 865]
click at [107, 370] on div "Legal Review 10" at bounding box center [84, 366] width 150 height 13
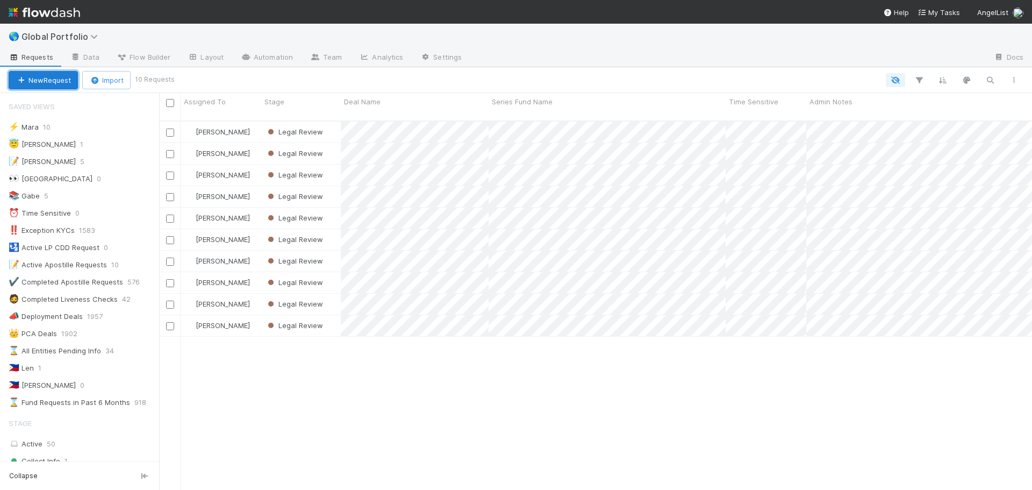
click at [51, 84] on button "New Request" at bounding box center [43, 80] width 69 height 18
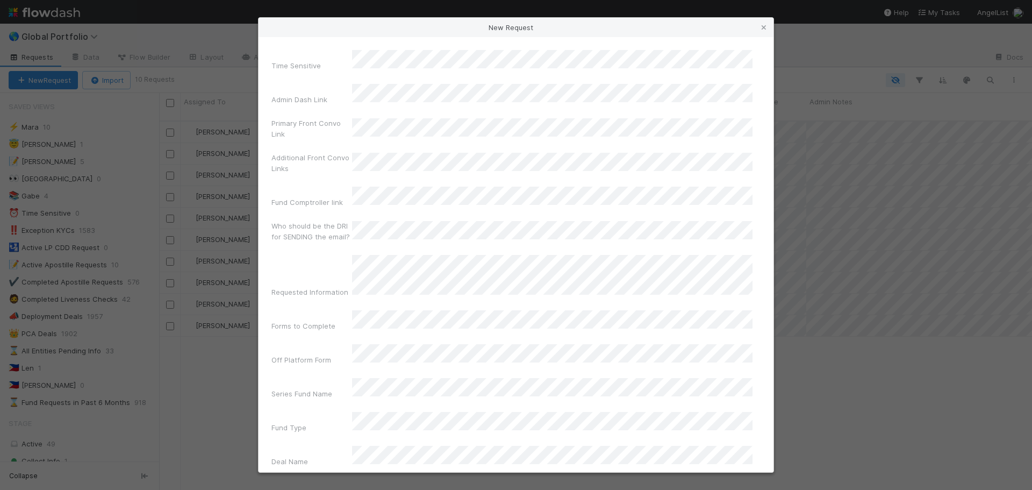
click at [331, 61] on div "Time Sensitive" at bounding box center [311, 67] width 81 height 15
click at [766, 28] on icon at bounding box center [763, 27] width 11 height 7
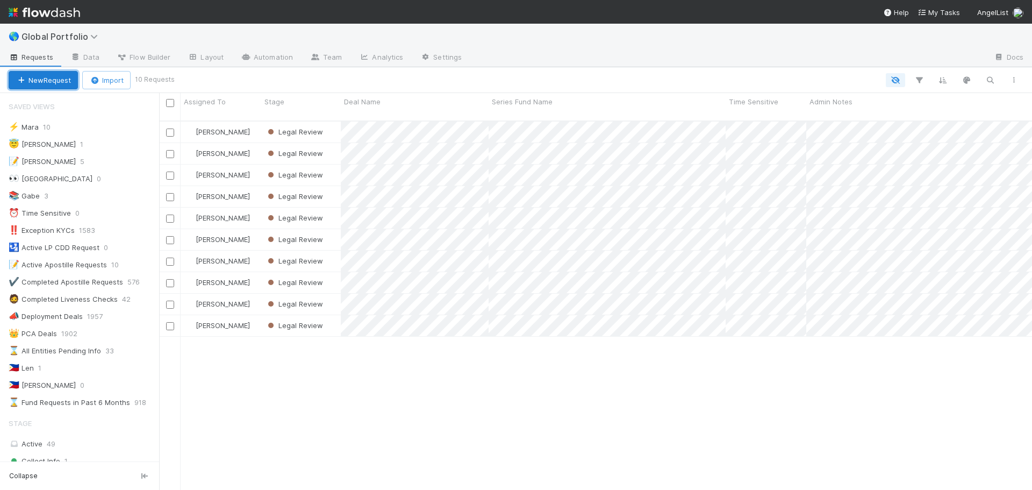
click at [61, 81] on button "New Request" at bounding box center [43, 80] width 69 height 18
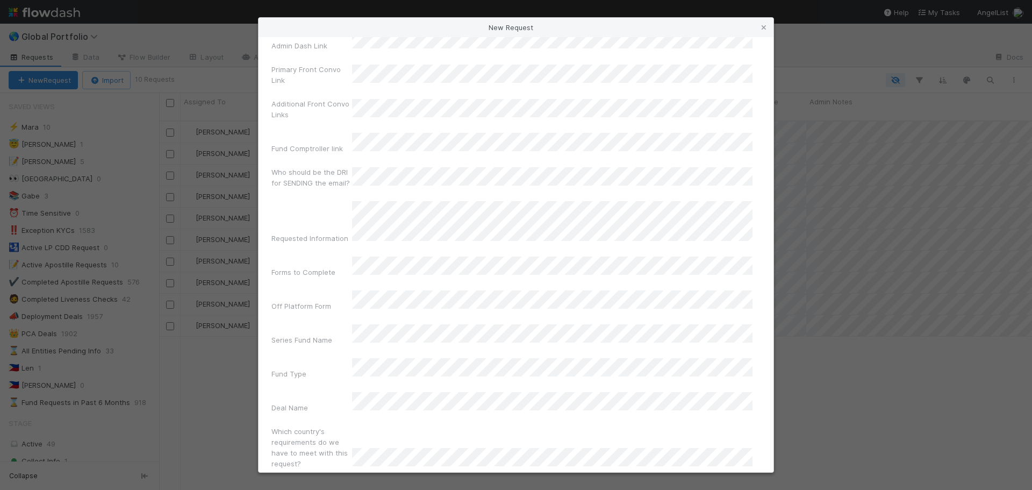
scroll to position [107, 0]
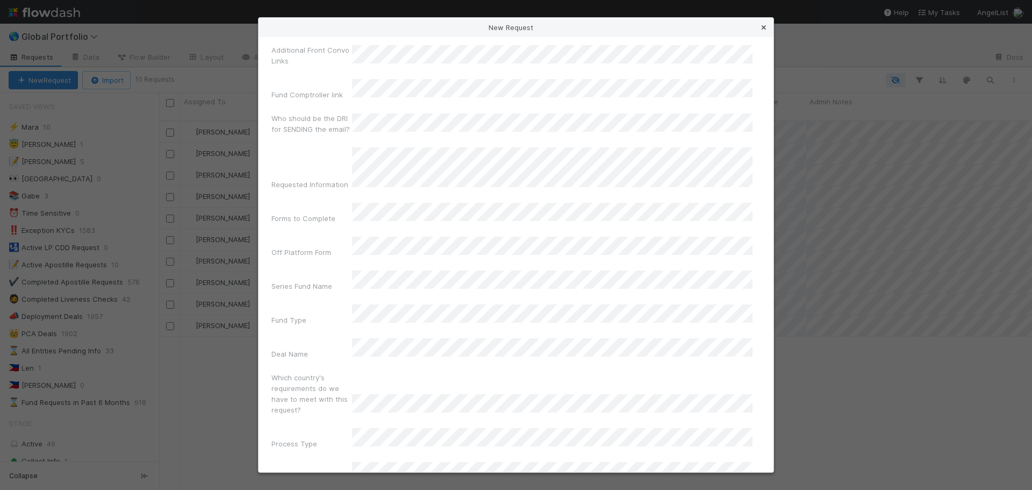
click at [764, 24] on icon at bounding box center [763, 27] width 11 height 7
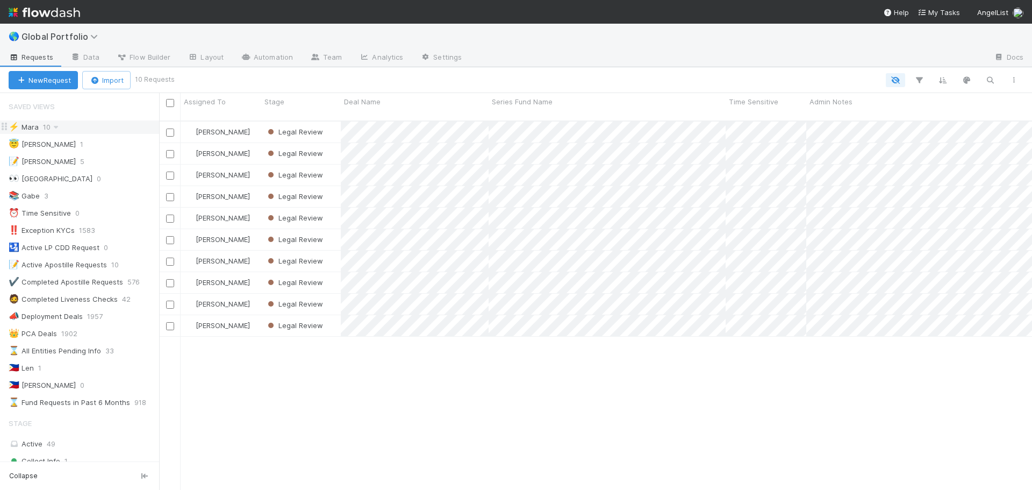
click at [68, 121] on div "⚡ Mara 10" at bounding box center [84, 126] width 150 height 13
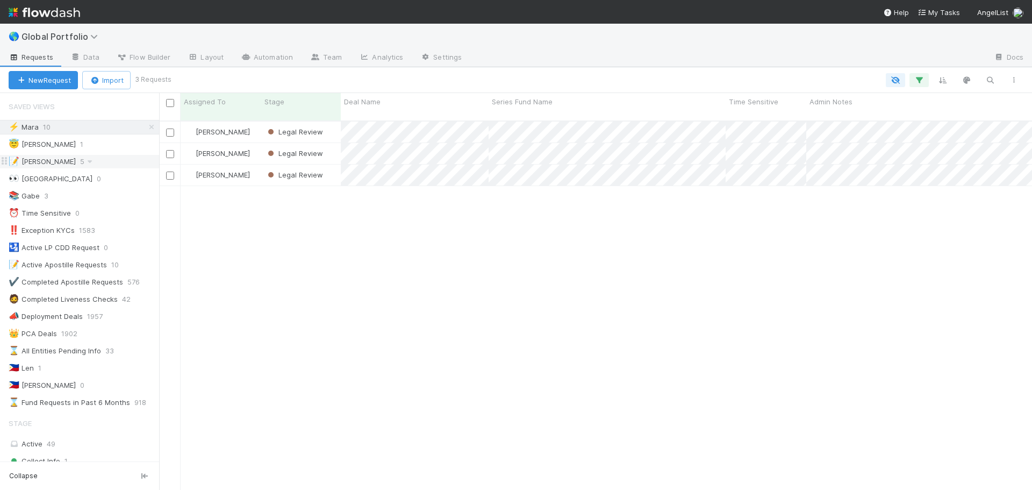
scroll to position [370, 865]
click at [51, 81] on button "New Request" at bounding box center [43, 80] width 69 height 18
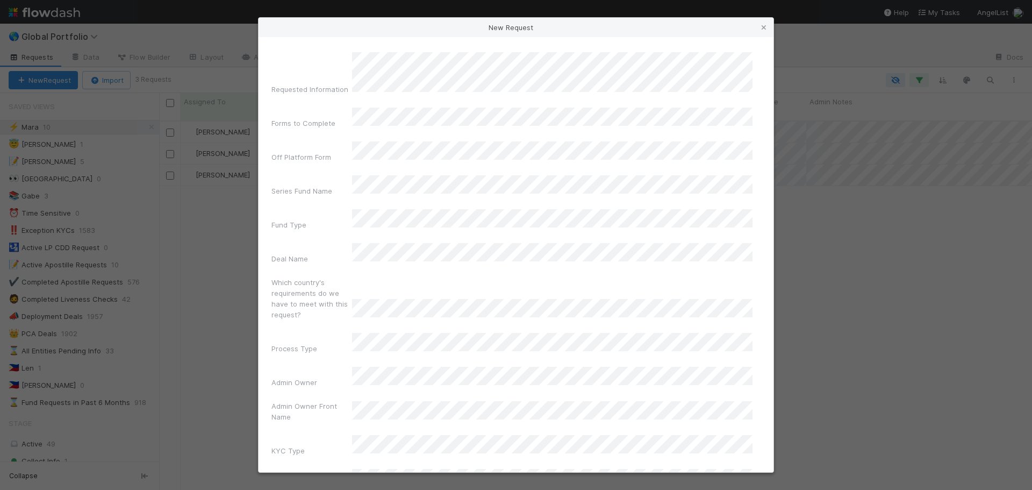
scroll to position [0, 0]
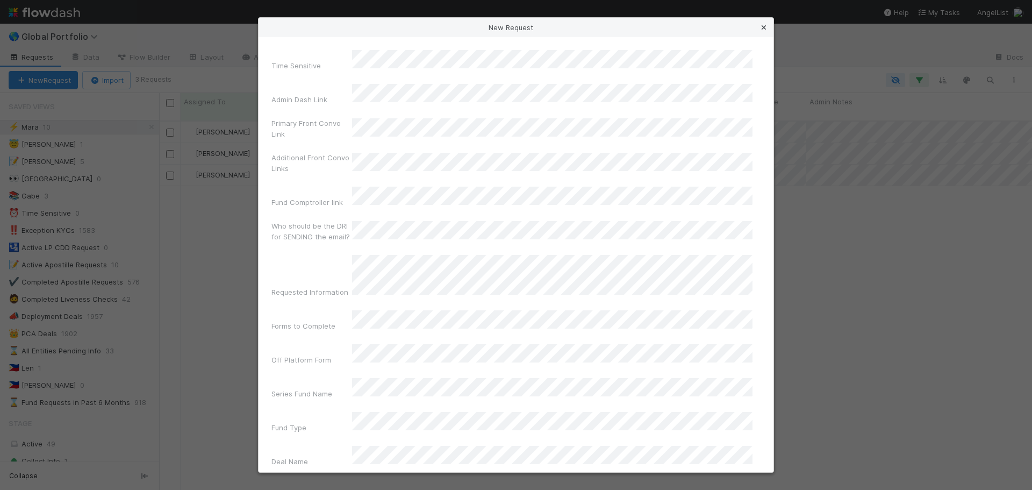
click at [763, 25] on icon at bounding box center [763, 27] width 11 height 7
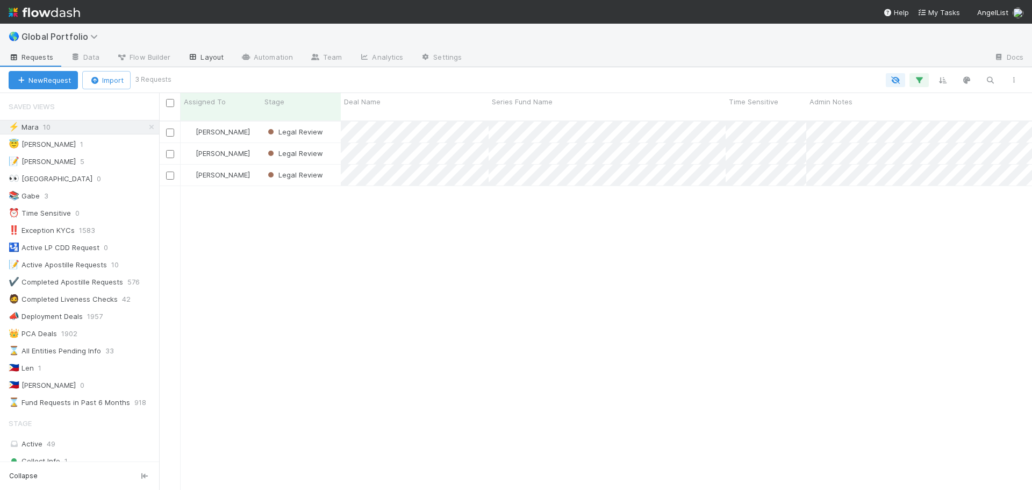
click at [199, 57] on link "Layout" at bounding box center [205, 57] width 53 height 17
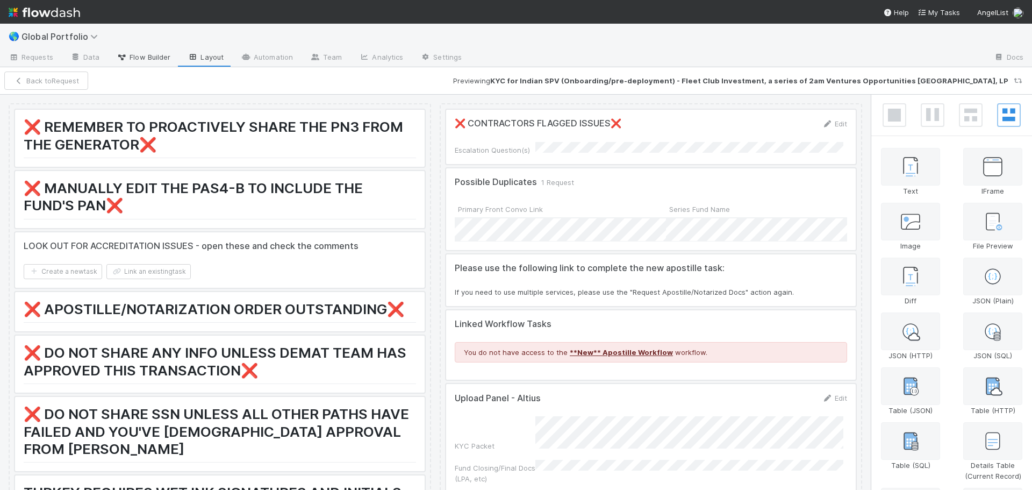
click at [139, 52] on span "Flow Builder" at bounding box center [144, 57] width 54 height 11
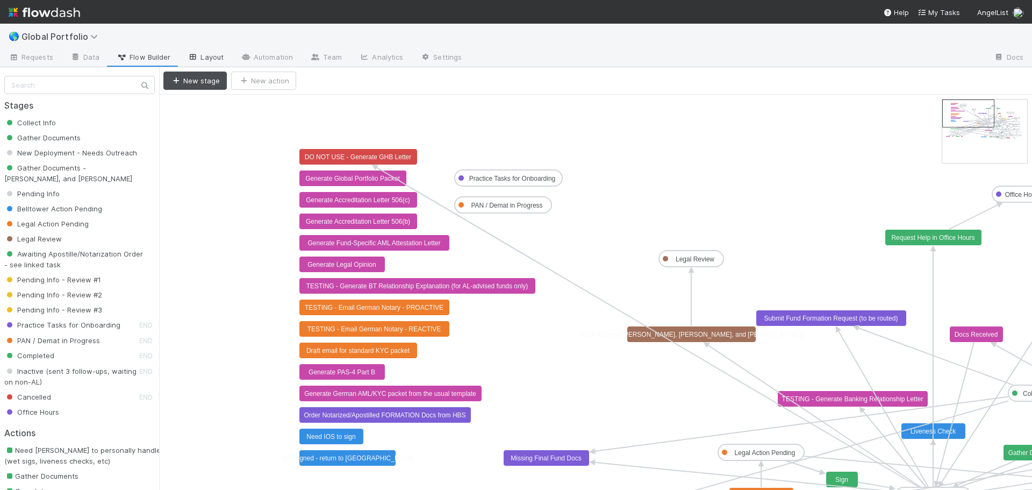
click at [214, 56] on link "Layout" at bounding box center [205, 57] width 53 height 17
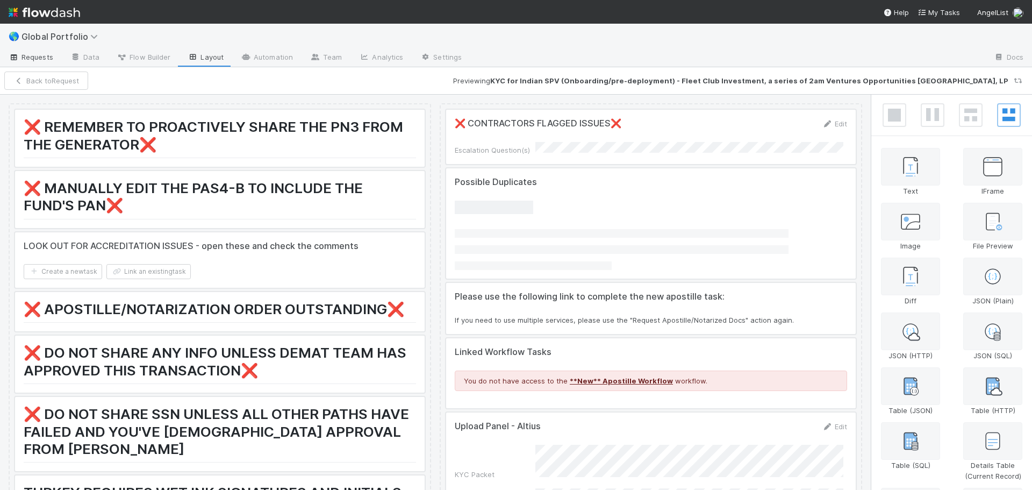
click at [40, 61] on span "Requests" at bounding box center [31, 57] width 45 height 11
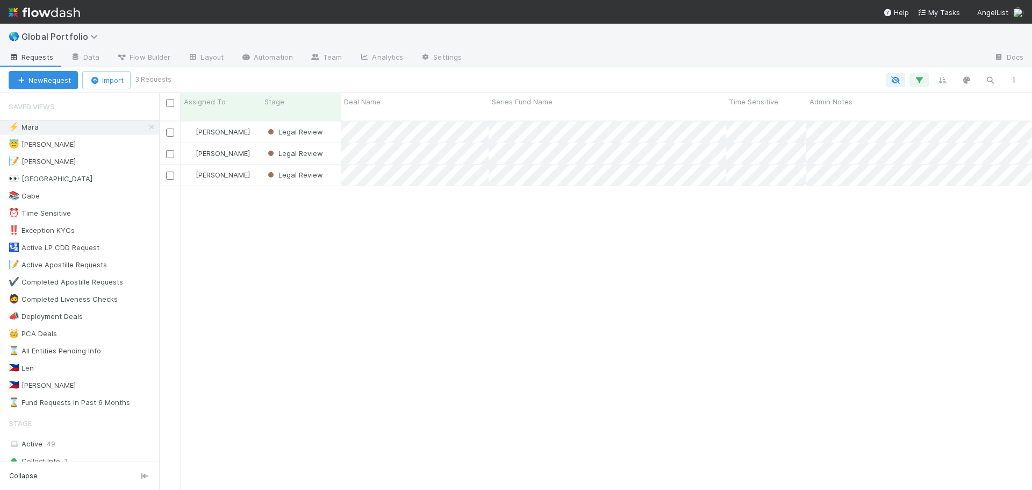
scroll to position [370, 865]
click at [59, 76] on button "New Request" at bounding box center [43, 80] width 69 height 18
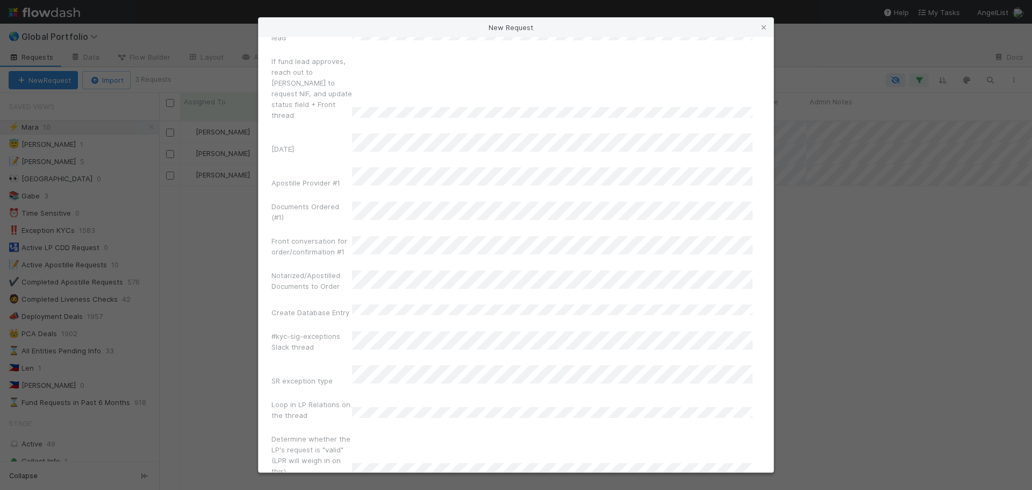
scroll to position [7414, 0]
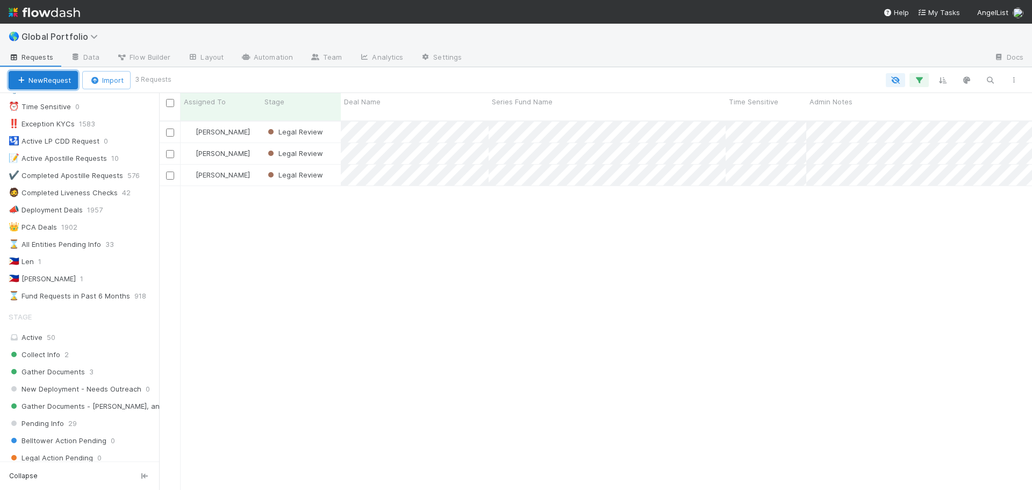
scroll to position [107, 0]
click at [83, 335] on div "Active 50" at bounding box center [83, 335] width 148 height 13
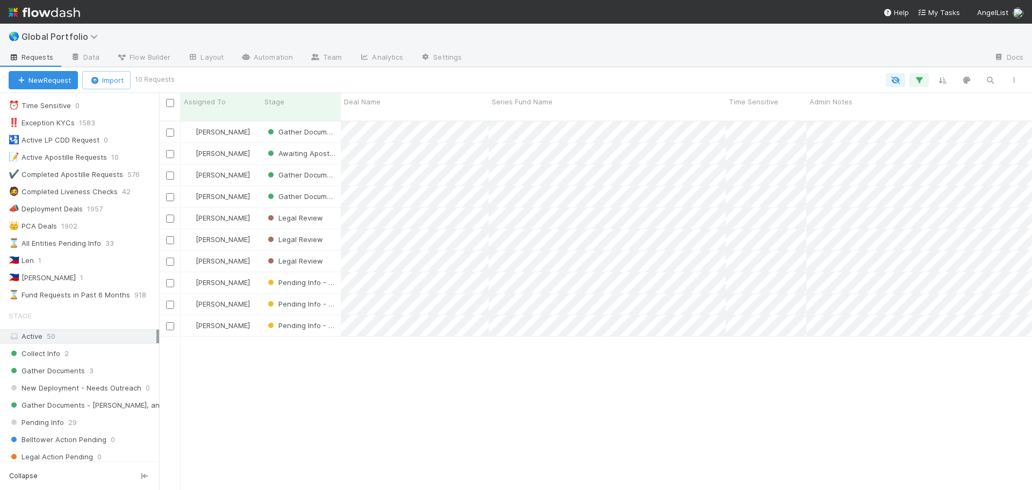
scroll to position [370, 865]
click at [109, 356] on div "Collect Info 2" at bounding box center [84, 353] width 150 height 13
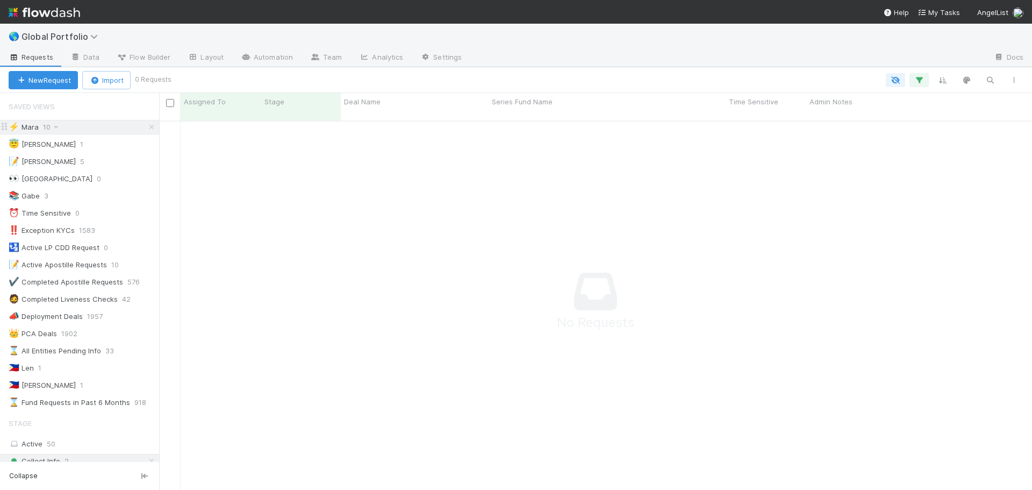
click at [146, 126] on icon at bounding box center [151, 127] width 11 height 7
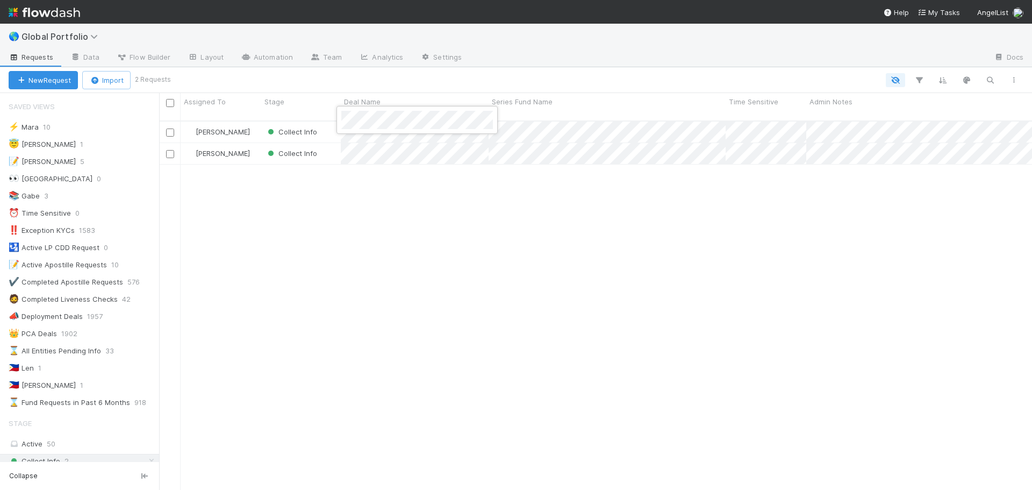
click at [401, 185] on div at bounding box center [516, 245] width 1032 height 490
click at [790, 203] on div at bounding box center [516, 245] width 1032 height 490
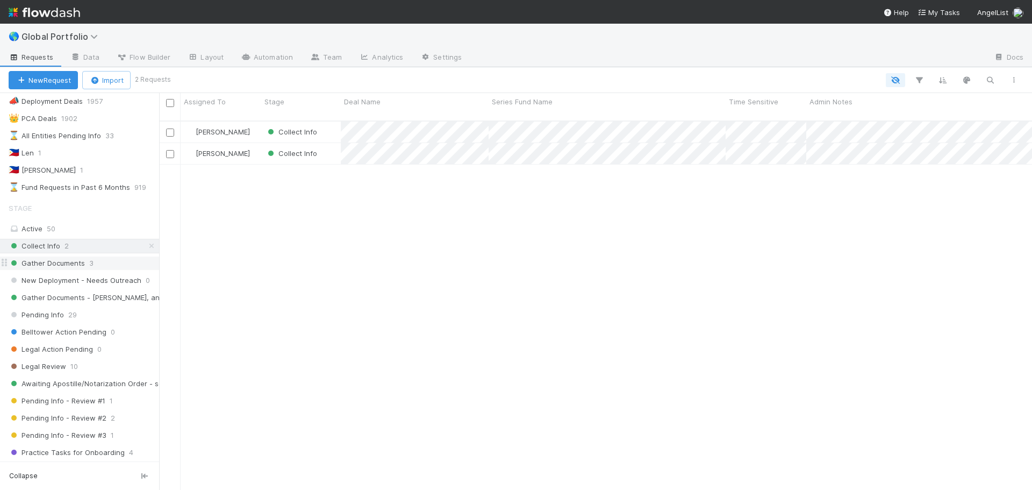
click at [113, 264] on div "Gather Documents 3" at bounding box center [84, 262] width 150 height 13
click at [112, 245] on div "Collect Info 2" at bounding box center [84, 245] width 150 height 13
click at [37, 69] on div "New Request Import 2 Requests" at bounding box center [516, 80] width 1032 height 26
click at [41, 79] on button "New Request" at bounding box center [43, 80] width 69 height 18
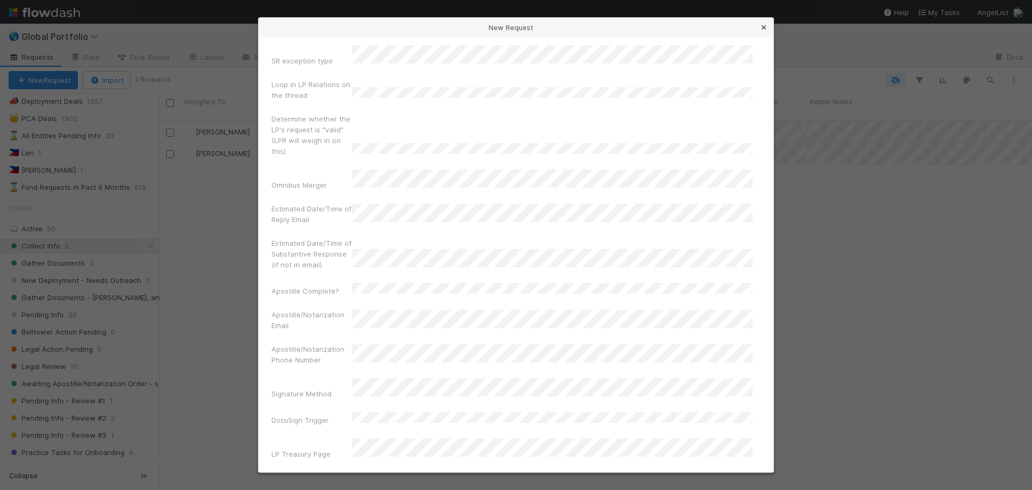
click at [759, 26] on icon at bounding box center [763, 27] width 11 height 7
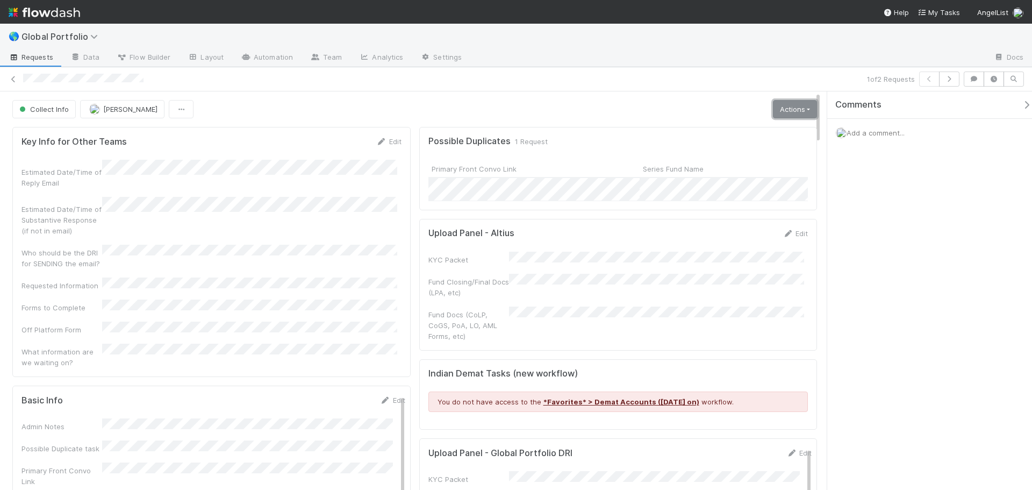
click at [787, 108] on link "Actions" at bounding box center [795, 109] width 44 height 18
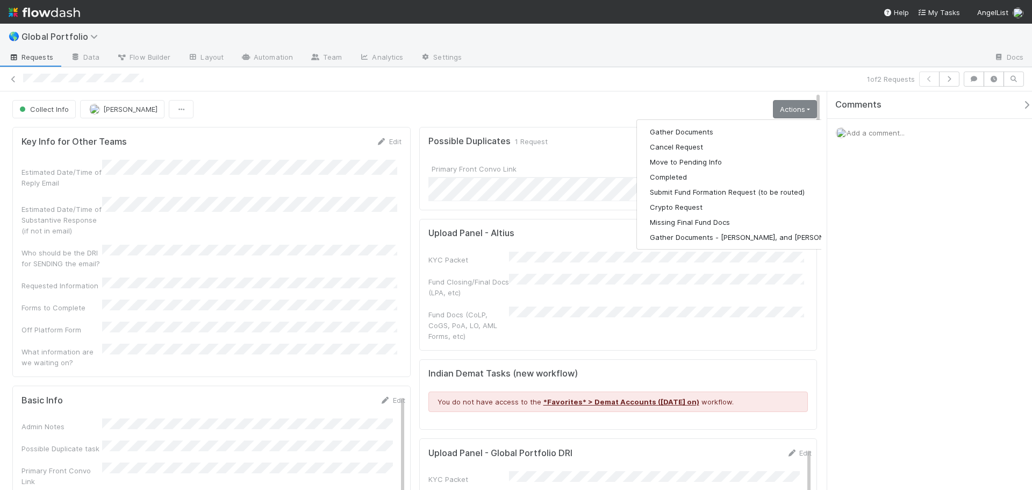
click at [688, 101] on div "Collect Info [PERSON_NAME] Actions Gather Documents Cancel Request Move to Pend…" at bounding box center [414, 109] width 805 height 18
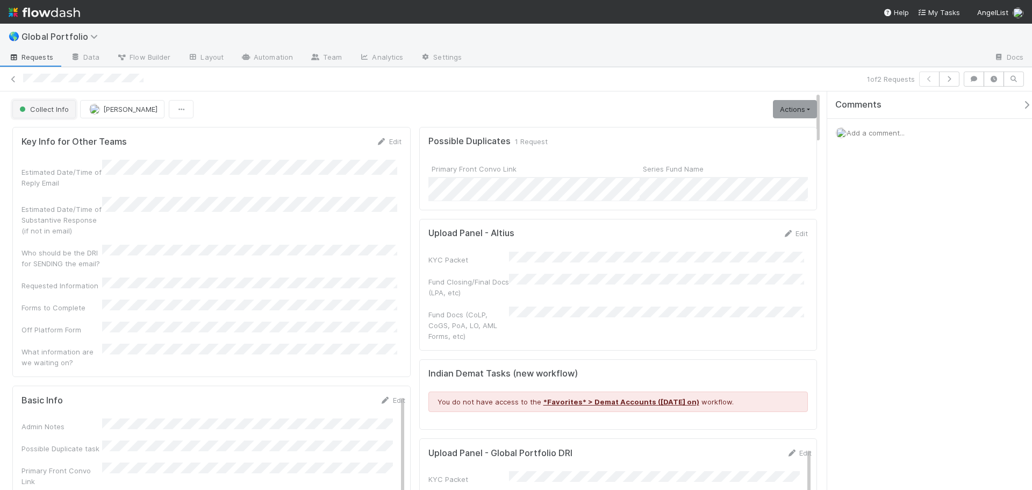
click at [45, 105] on span "Collect Info" at bounding box center [43, 109] width 52 height 9
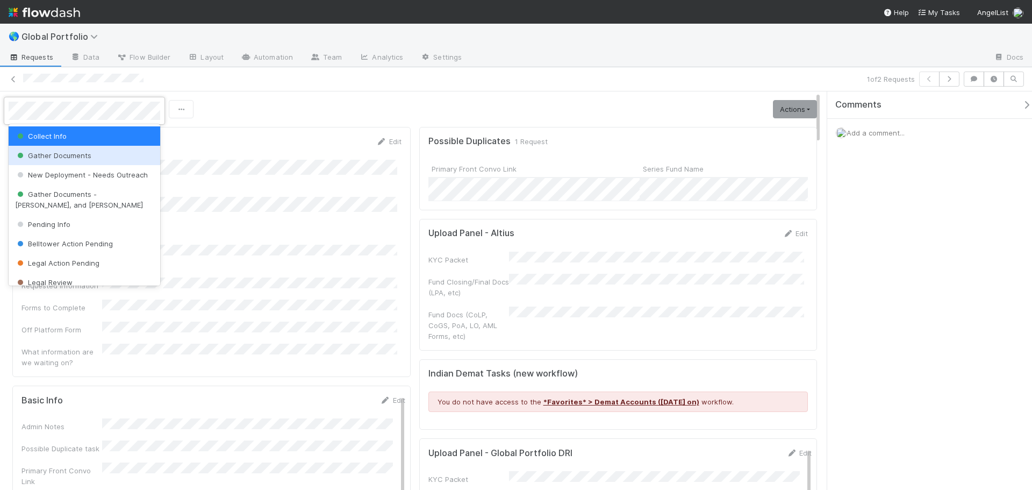
click at [104, 155] on div "Gather Documents" at bounding box center [85, 155] width 152 height 19
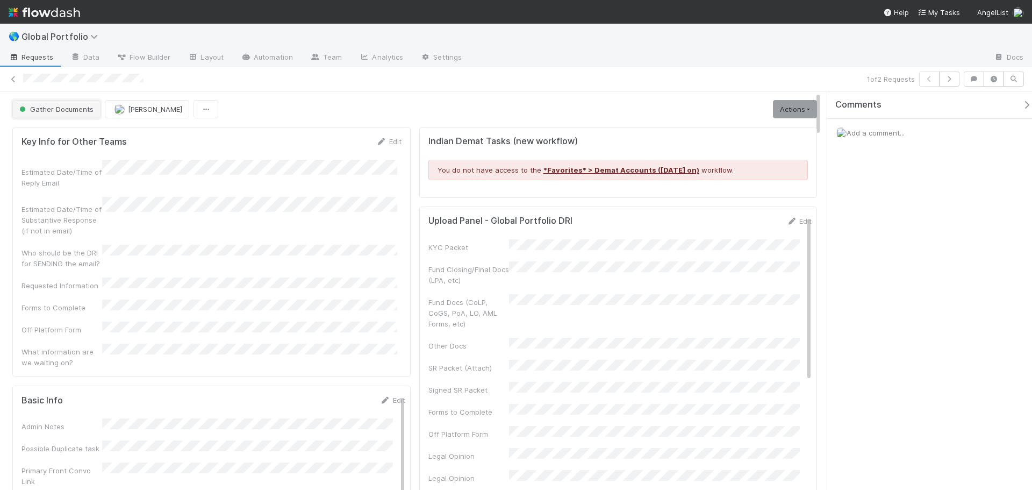
click at [52, 110] on span "Gather Documents" at bounding box center [55, 109] width 76 height 9
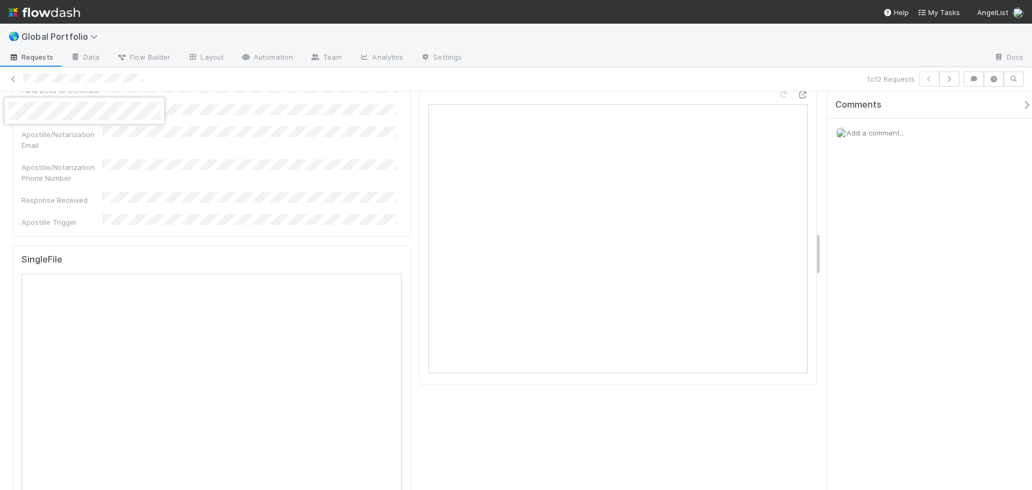
click at [221, 137] on div at bounding box center [516, 245] width 1032 height 490
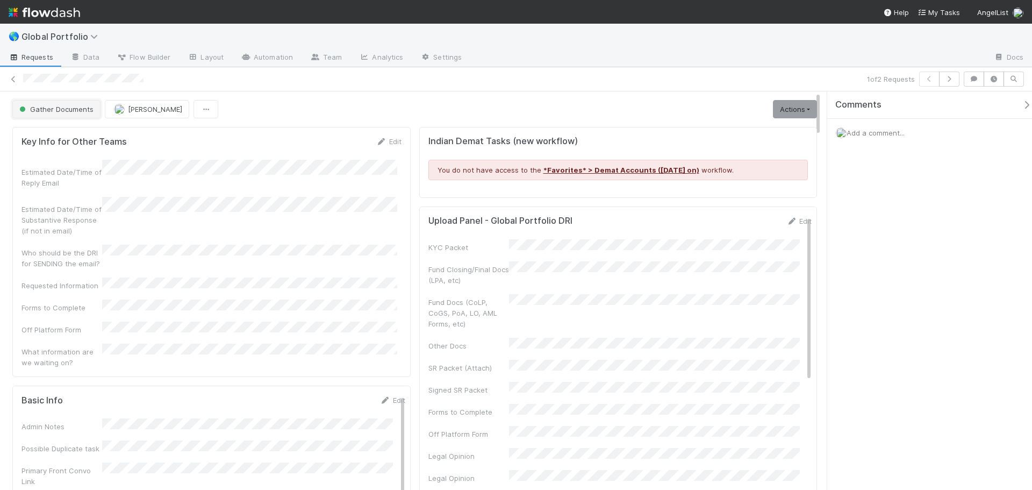
click at [51, 112] on span "Gather Documents" at bounding box center [55, 109] width 76 height 9
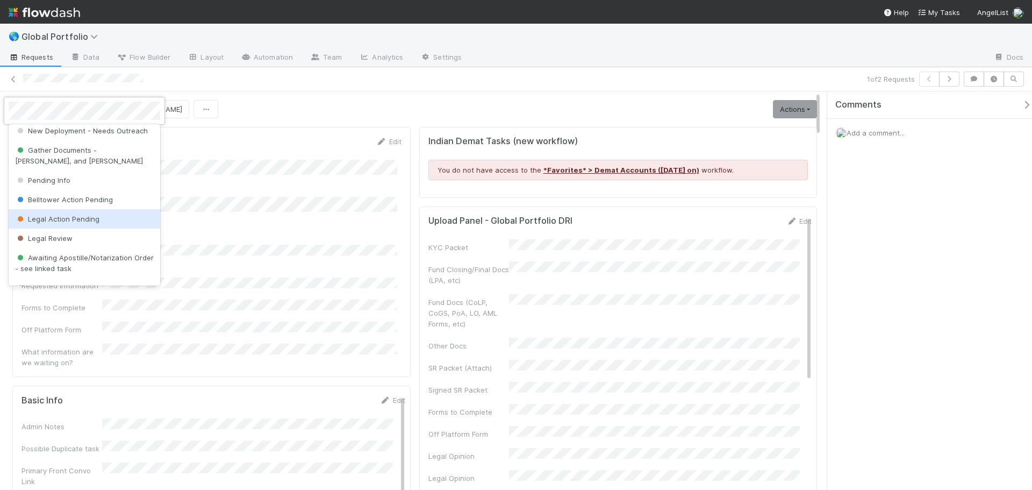
click at [112, 221] on div "Legal Action Pending" at bounding box center [85, 218] width 152 height 19
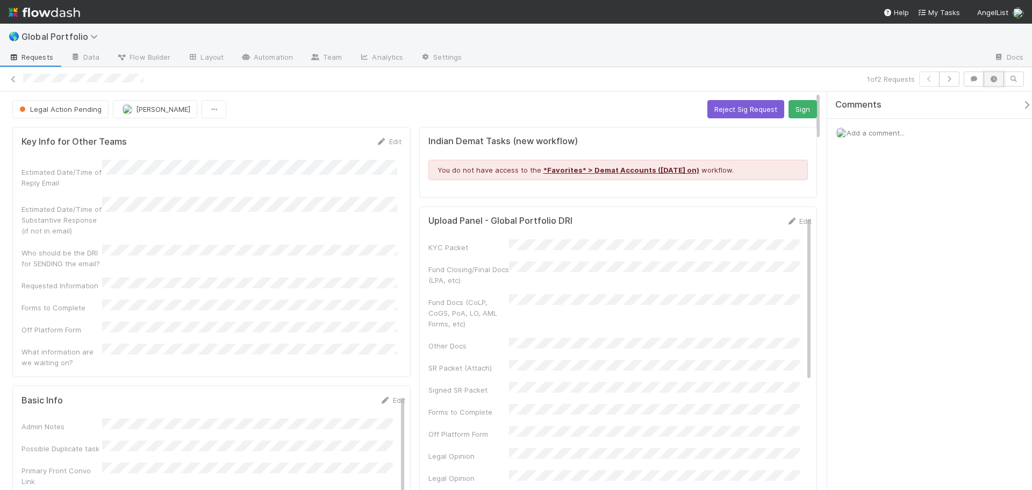
click at [991, 80] on icon "button" at bounding box center [993, 79] width 11 height 6
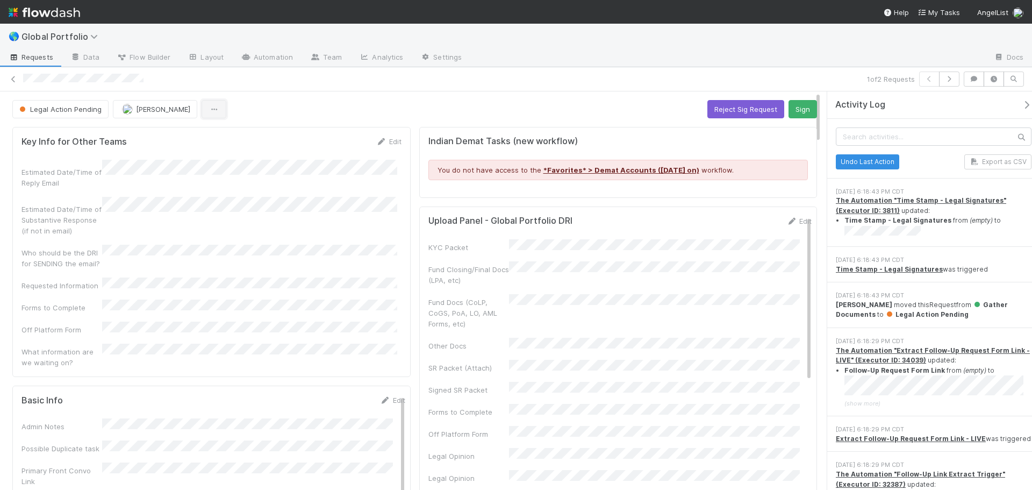
click at [207, 113] on button "button" at bounding box center [214, 109] width 25 height 18
click at [15, 83] on link at bounding box center [13, 79] width 11 height 11
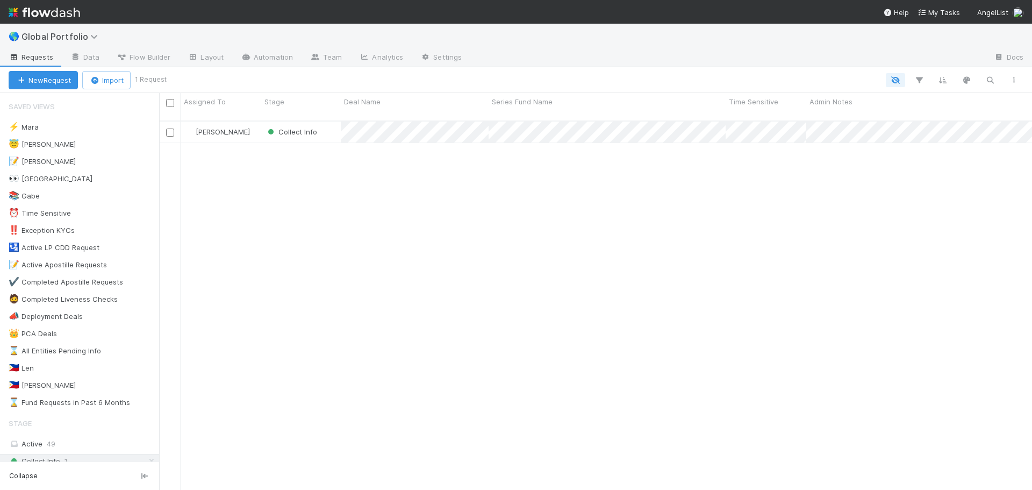
scroll to position [370, 865]
click at [320, 59] on link "Team" at bounding box center [326, 57] width 49 height 17
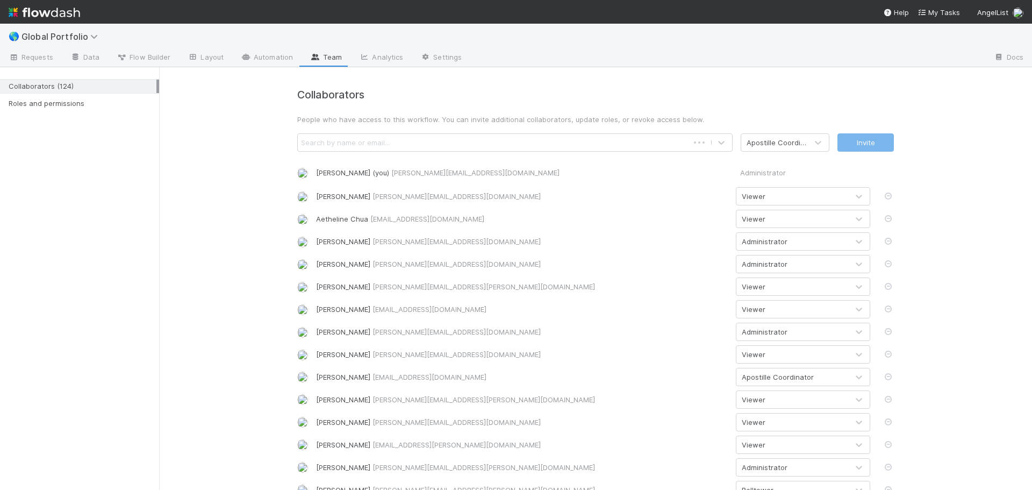
click at [426, 142] on div "Search by name or email..." at bounding box center [493, 142] width 391 height 17
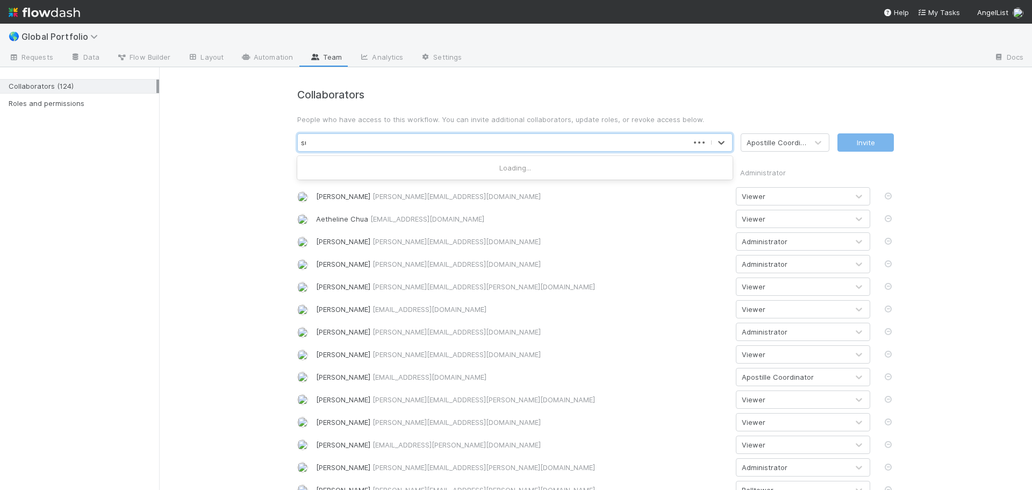
type input "suz"
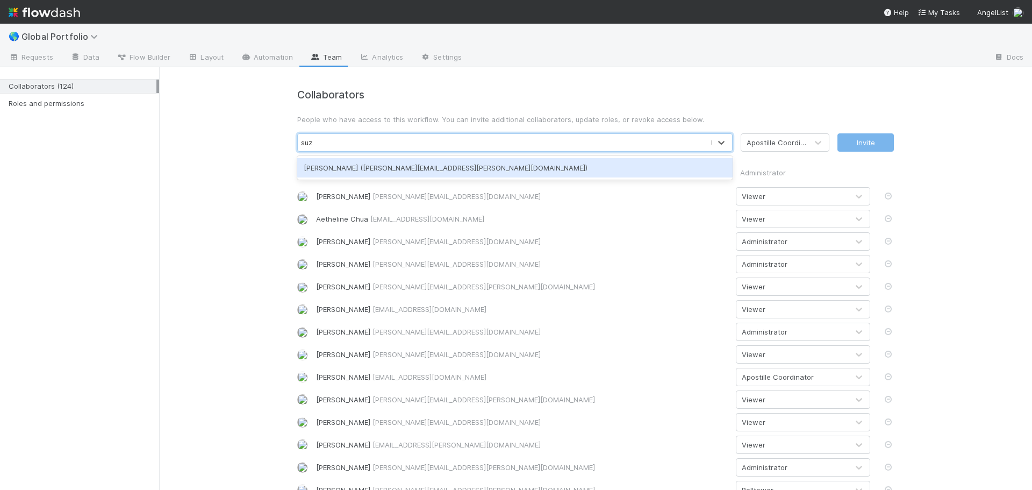
click at [439, 167] on div "Suzanne Elovic (suzanne.elovic@angellist.com)" at bounding box center [514, 167] width 435 height 19
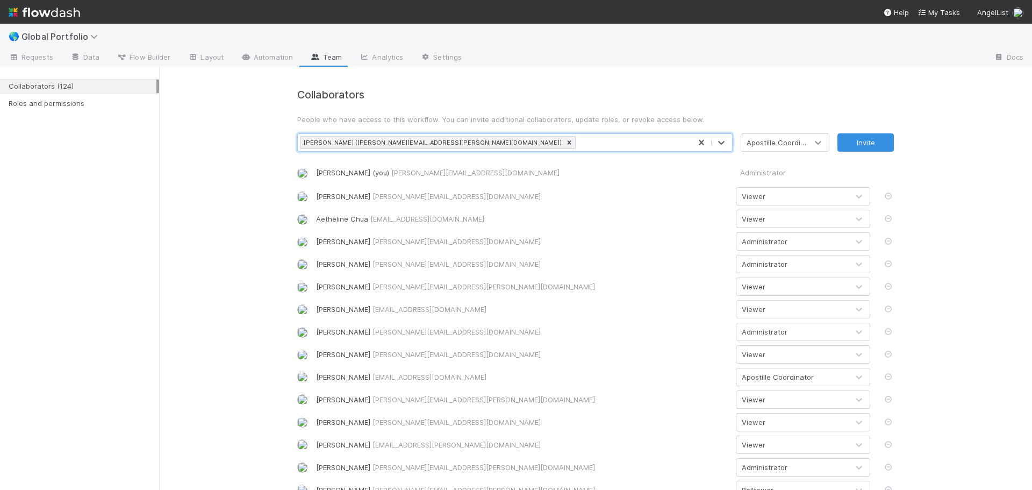
click at [815, 143] on icon at bounding box center [818, 143] width 6 height 4
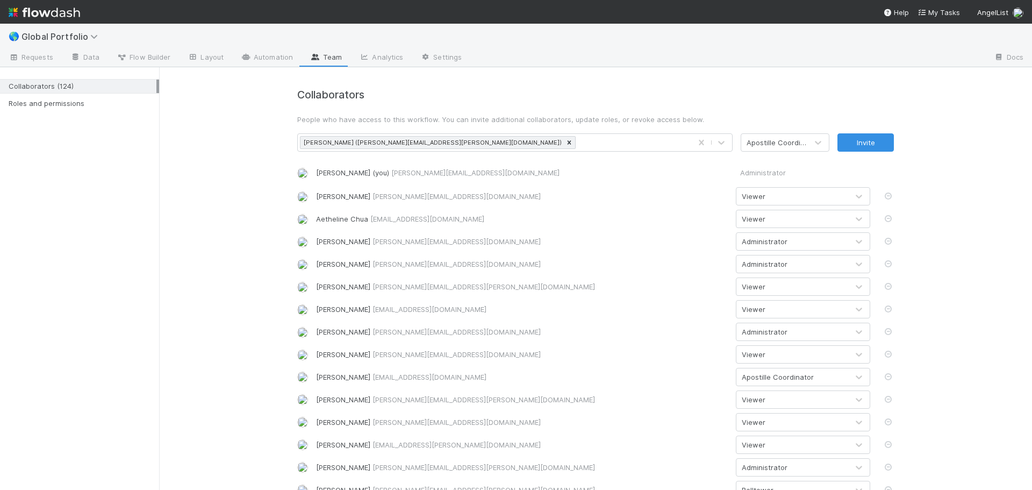
click at [882, 173] on div "Emmett Carrier (you) emmett@angellist.com Administrator" at bounding box center [595, 172] width 613 height 20
click at [815, 140] on icon at bounding box center [818, 142] width 11 height 11
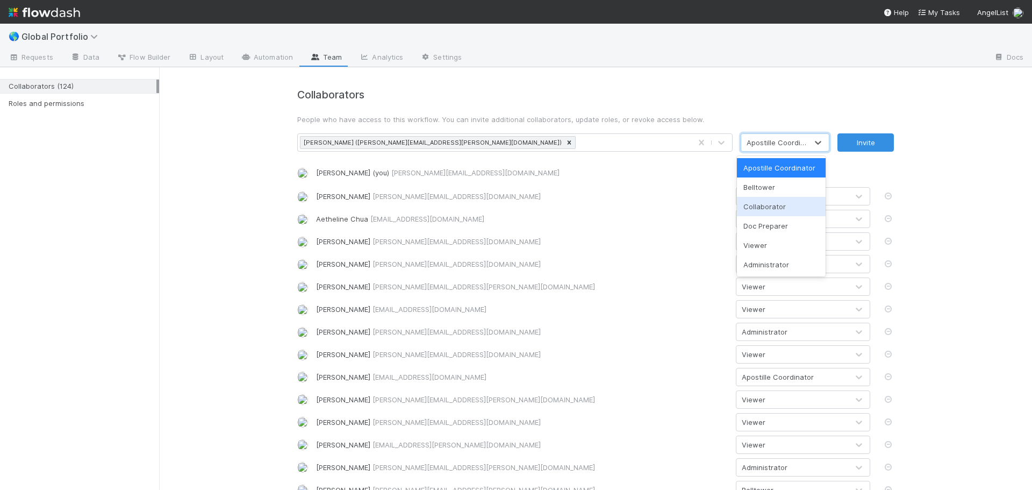
click at [786, 203] on div "Collaborator" at bounding box center [781, 206] width 89 height 19
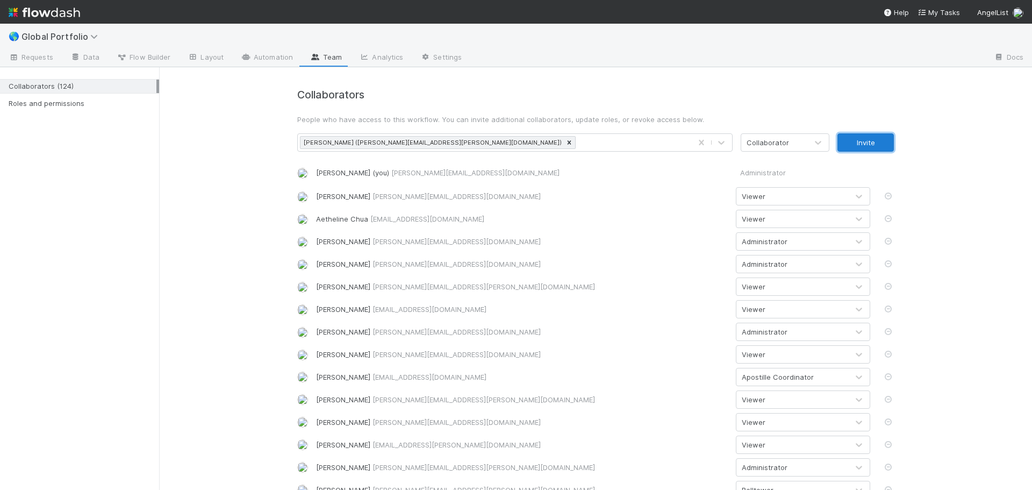
click at [871, 137] on button "Invite" at bounding box center [865, 142] width 56 height 18
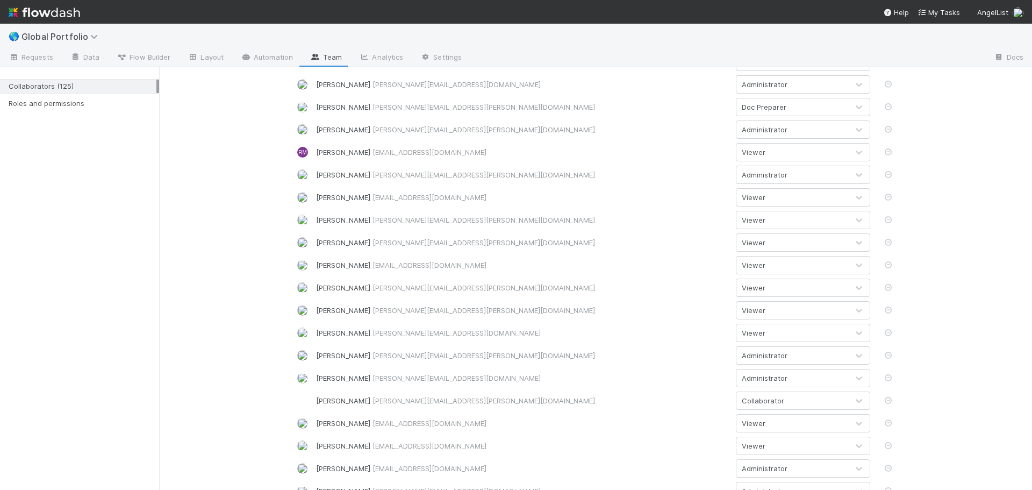
scroll to position [2365, 0]
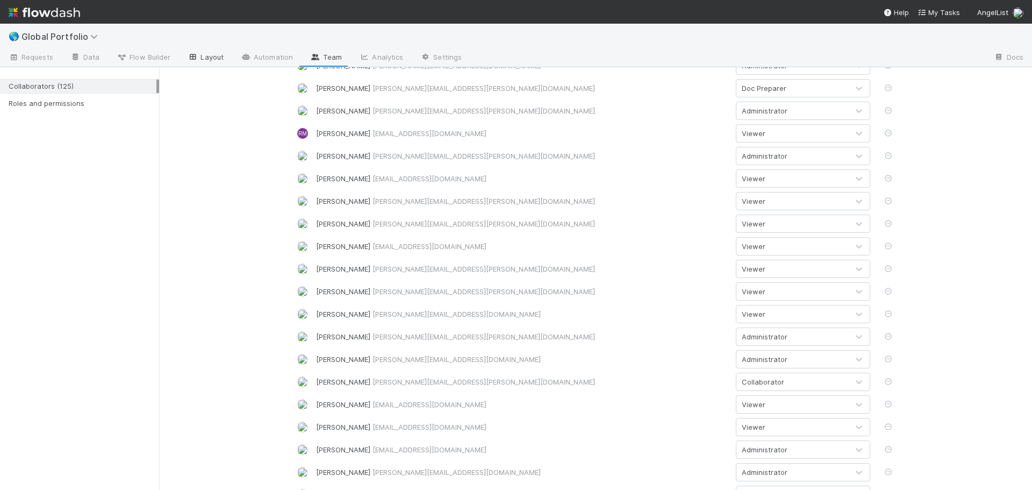
click at [204, 59] on link "Layout" at bounding box center [205, 57] width 53 height 17
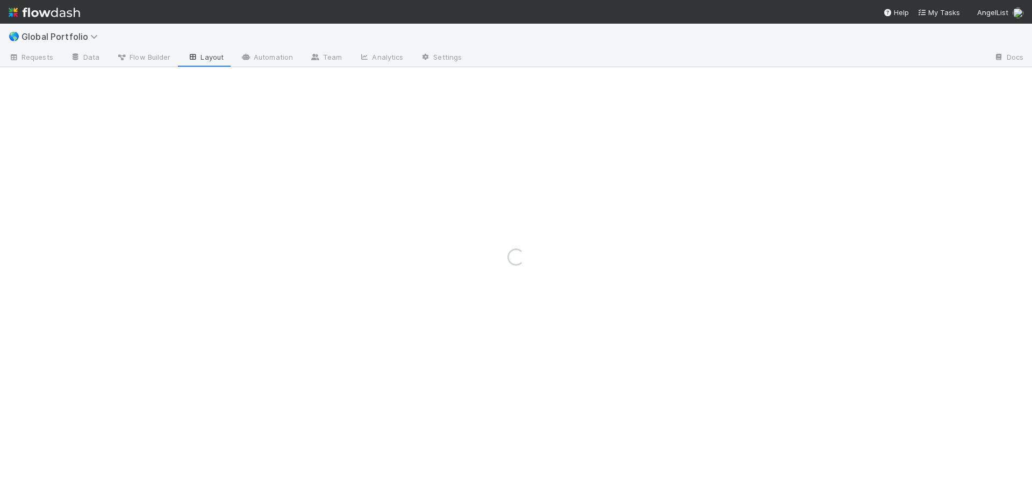
click at [132, 56] on div "Loading..." at bounding box center [516, 257] width 1032 height 466
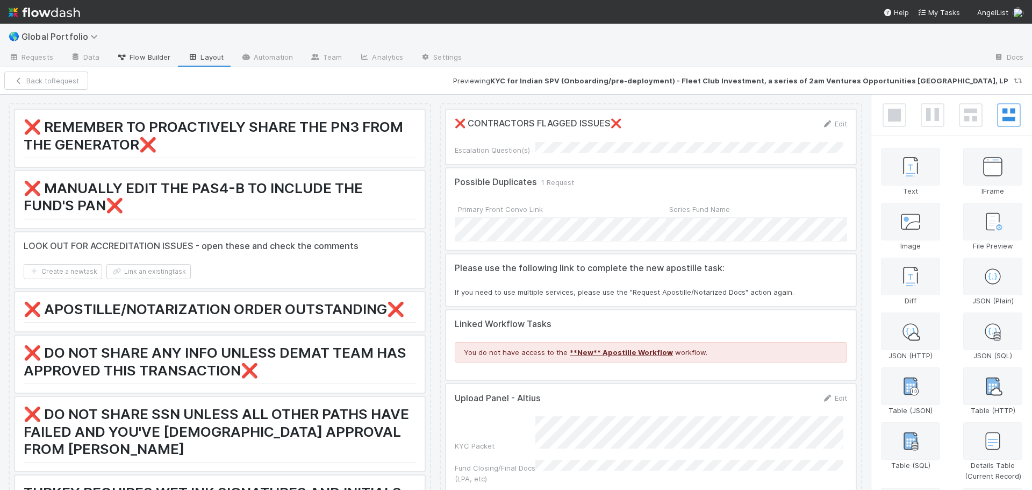
click at [133, 59] on span "Flow Builder" at bounding box center [144, 57] width 54 height 11
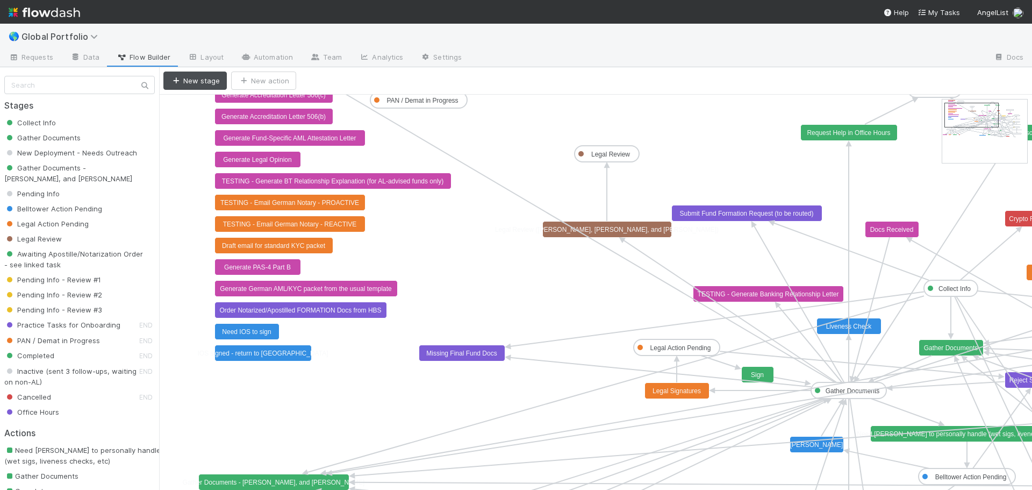
click at [671, 390] on text "Legal Signatures" at bounding box center [676, 391] width 48 height 8
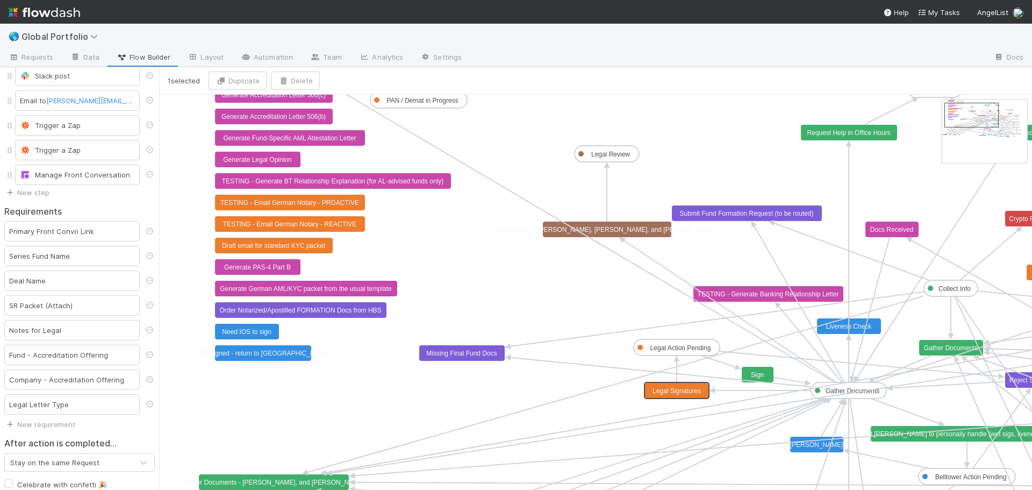
scroll to position [161, 0]
